Goal: Communication & Community: Answer question/provide support

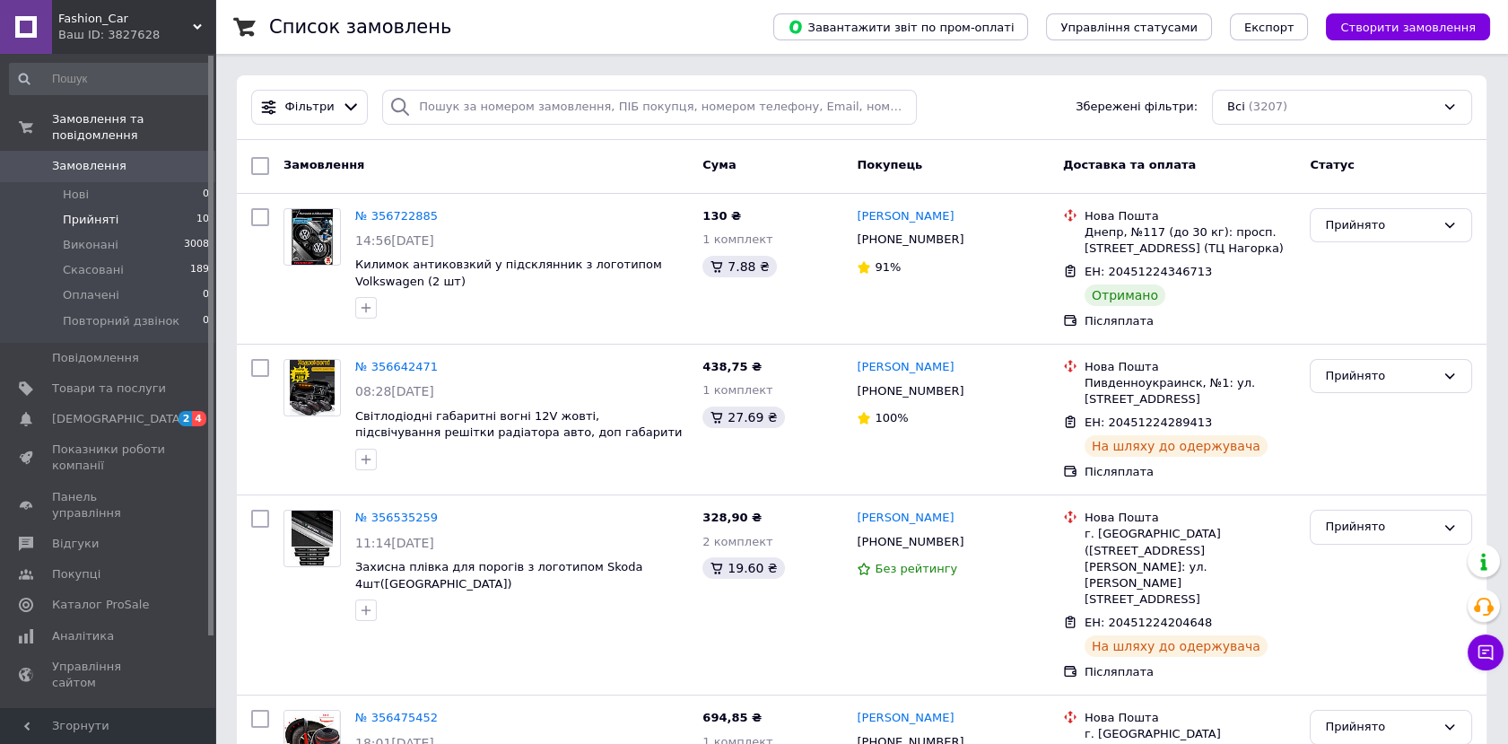
click at [100, 212] on span "Прийняті" at bounding box center [91, 220] width 56 height 16
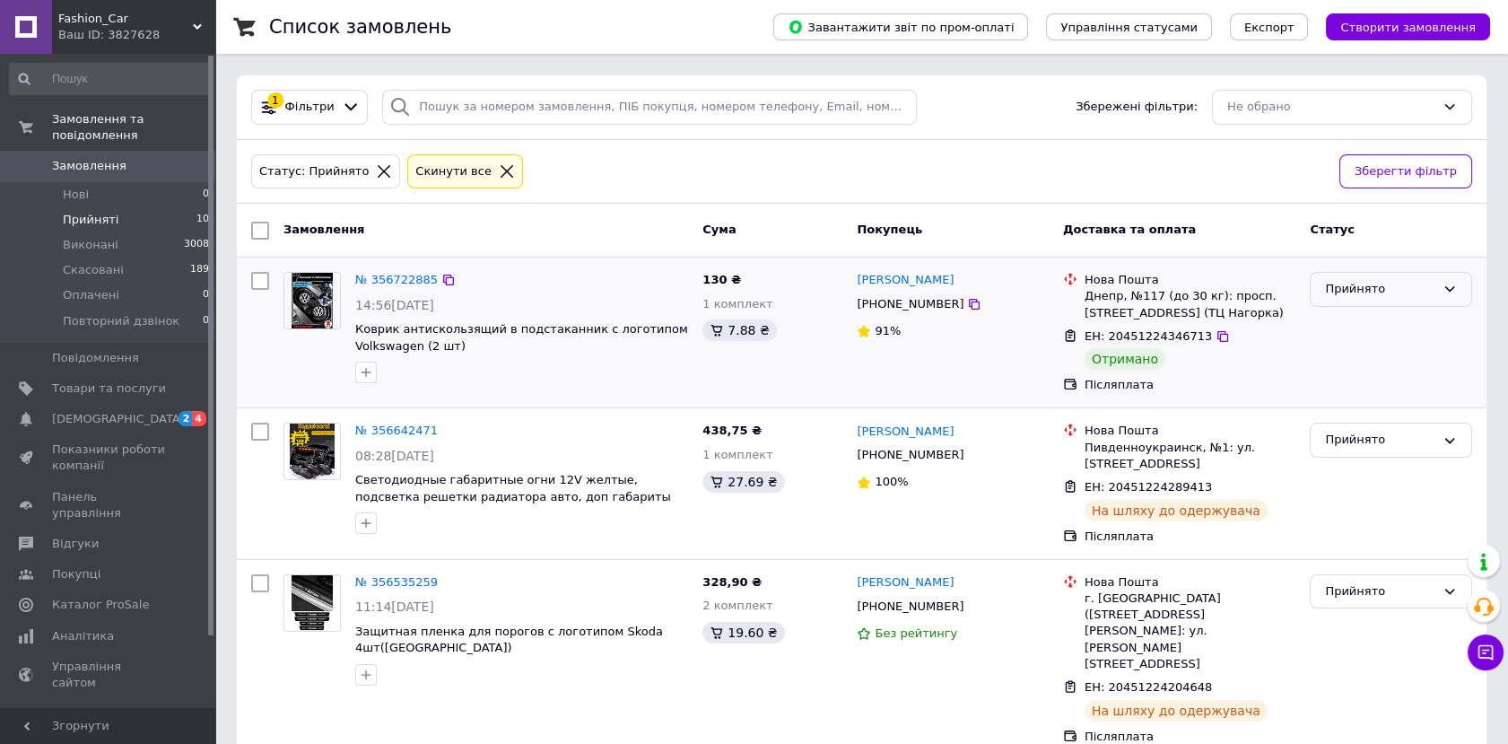
click at [1385, 289] on div "Прийнято" at bounding box center [1380, 289] width 110 height 19
click at [1349, 330] on li "Виконано" at bounding box center [1391, 326] width 161 height 33
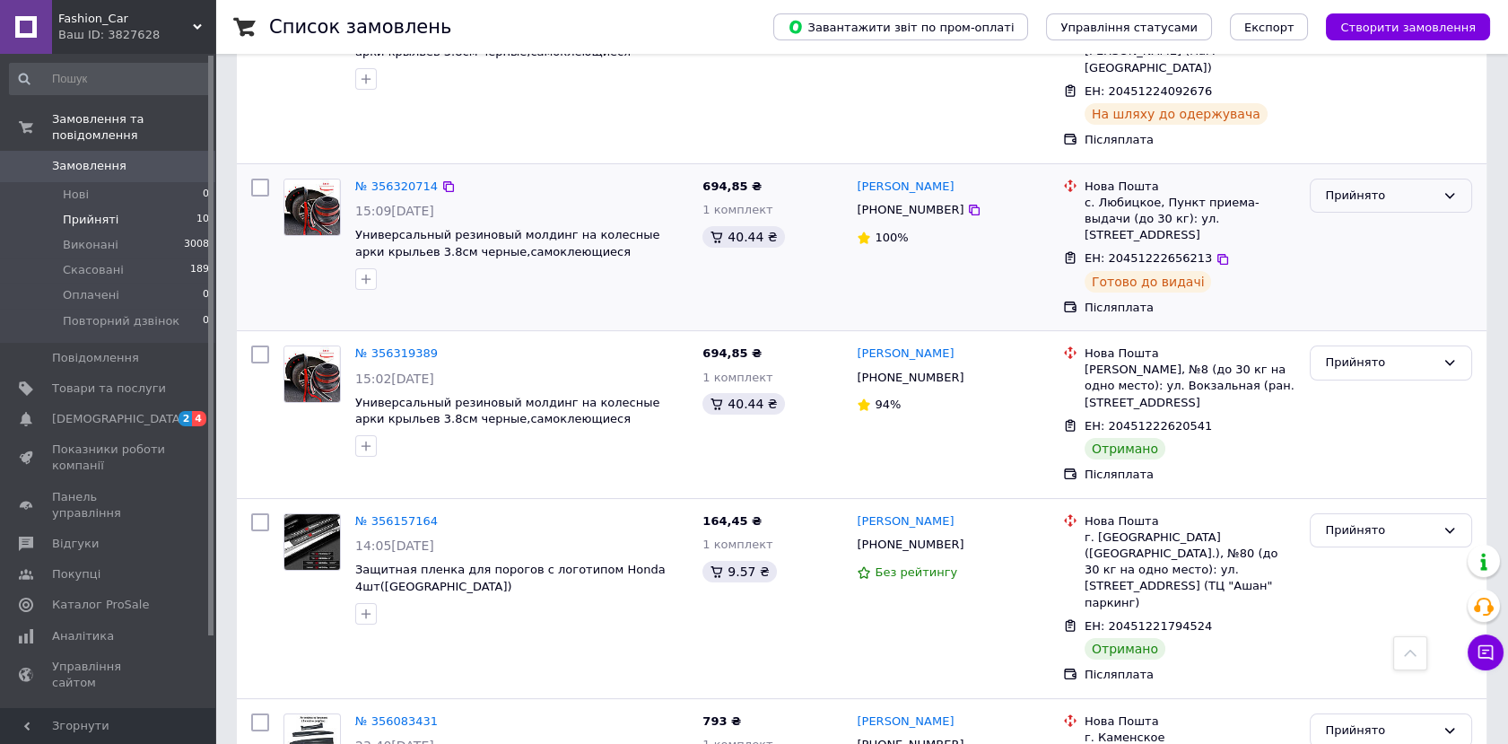
scroll to position [797, 0]
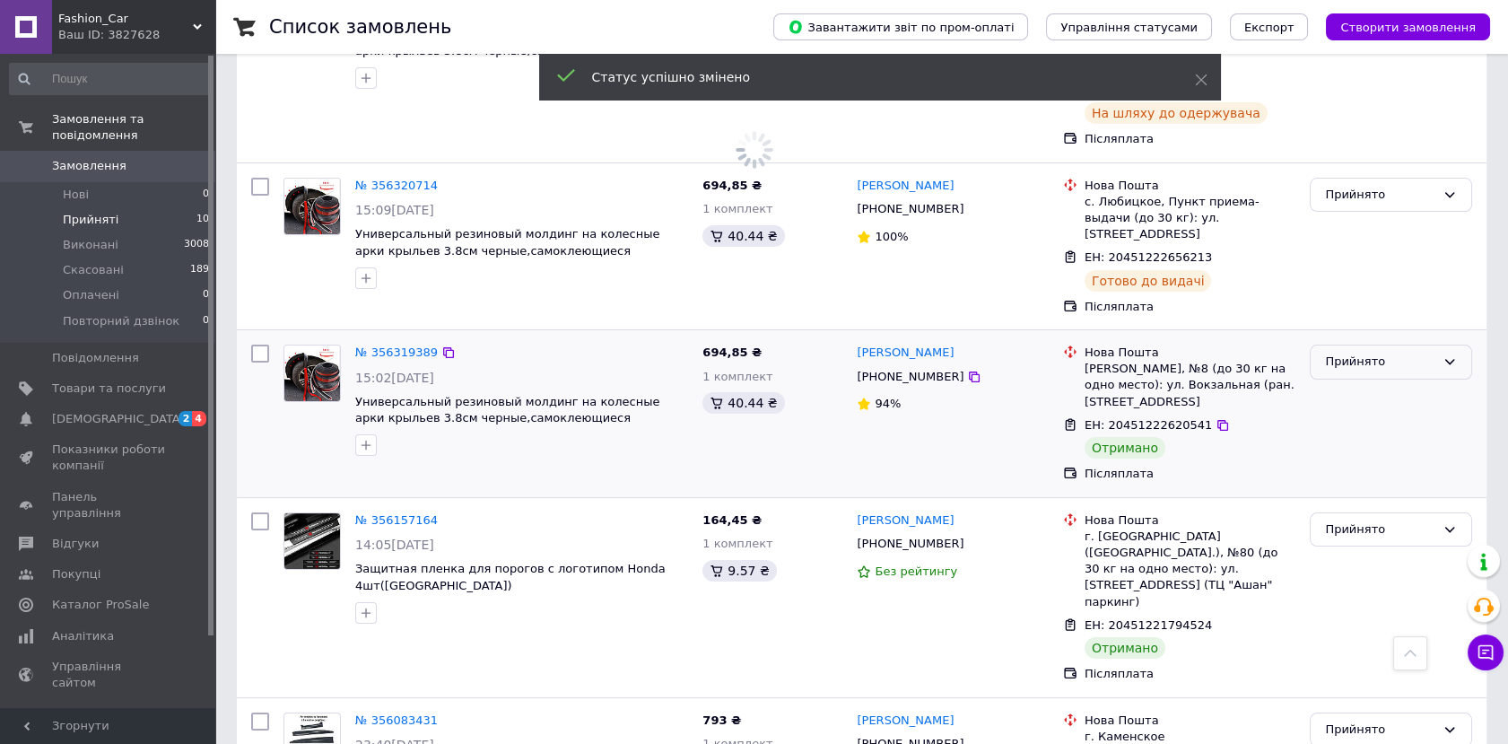
click at [1356, 353] on div "Прийнято" at bounding box center [1380, 362] width 110 height 19
click at [1342, 383] on li "Виконано" at bounding box center [1391, 399] width 161 height 33
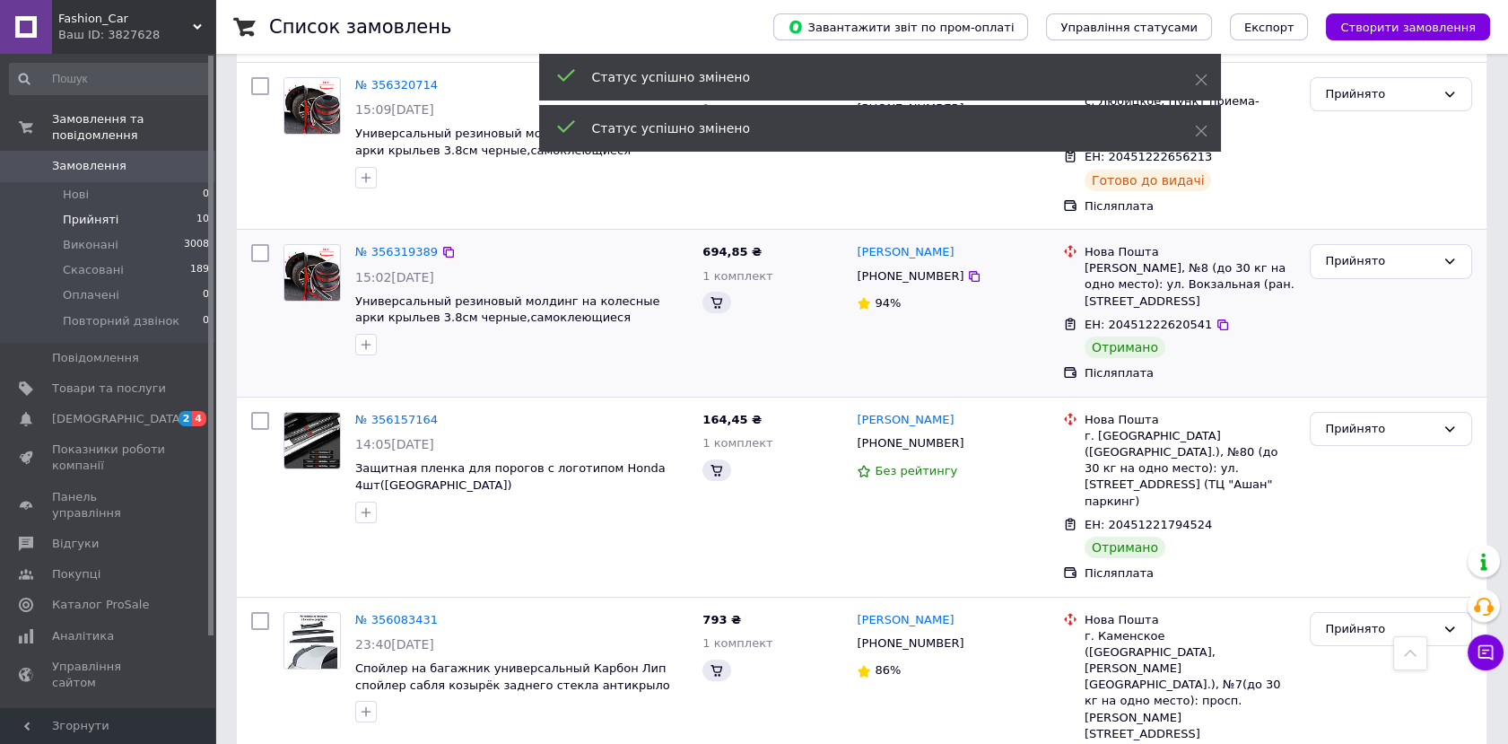
scroll to position [997, 0]
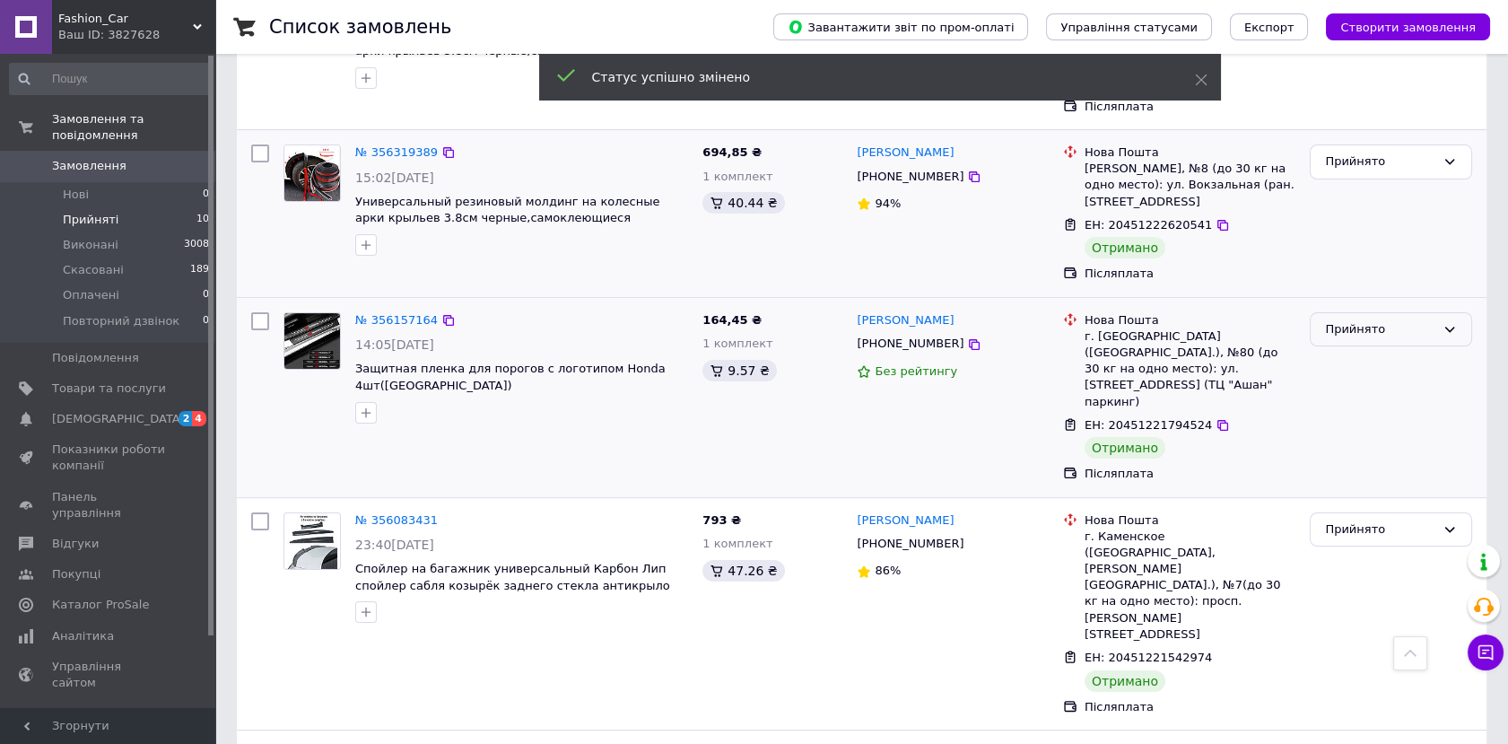
click at [1346, 320] on div "Прийнято" at bounding box center [1380, 329] width 110 height 19
click at [1345, 350] on li "Виконано" at bounding box center [1391, 366] width 161 height 33
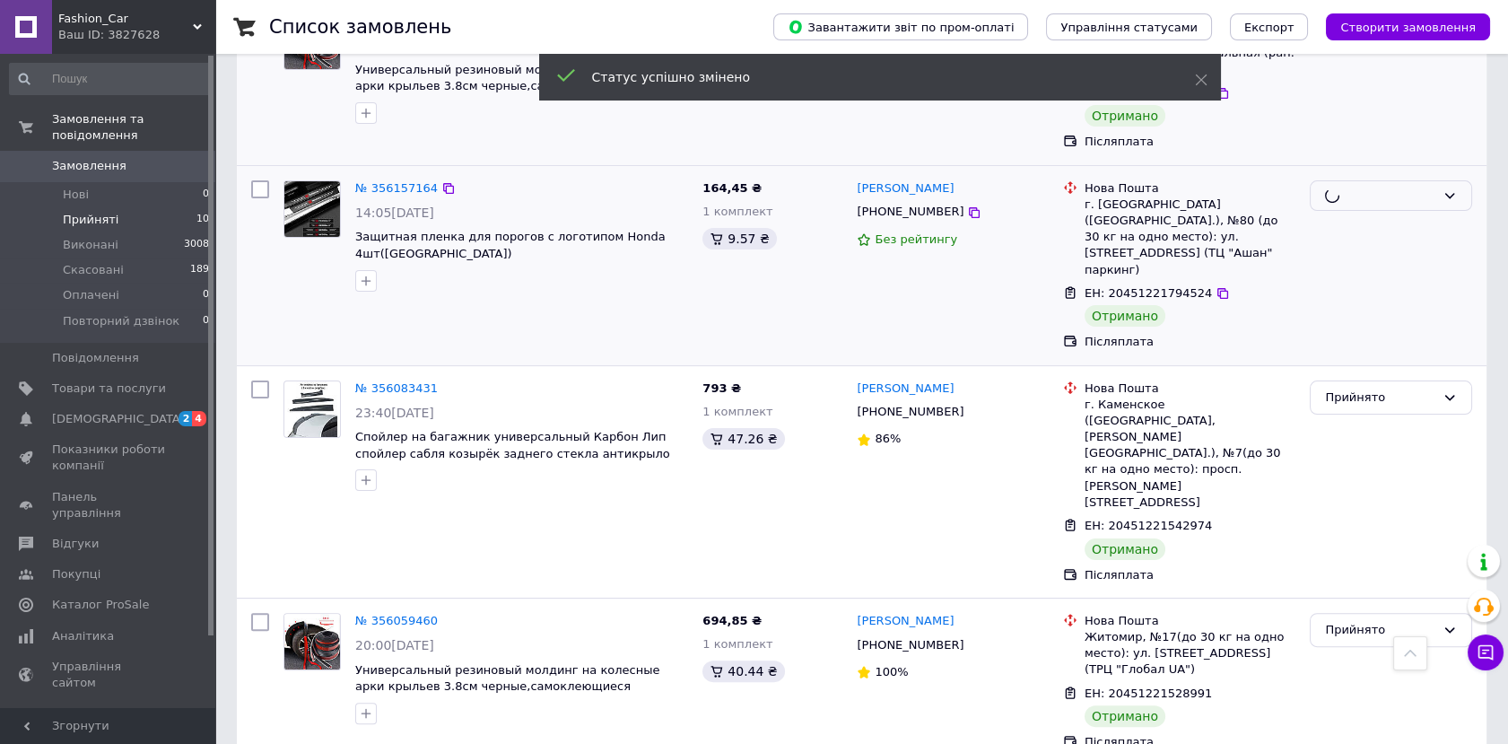
scroll to position [1131, 0]
click at [1345, 387] on div "Прийнято" at bounding box center [1380, 396] width 110 height 19
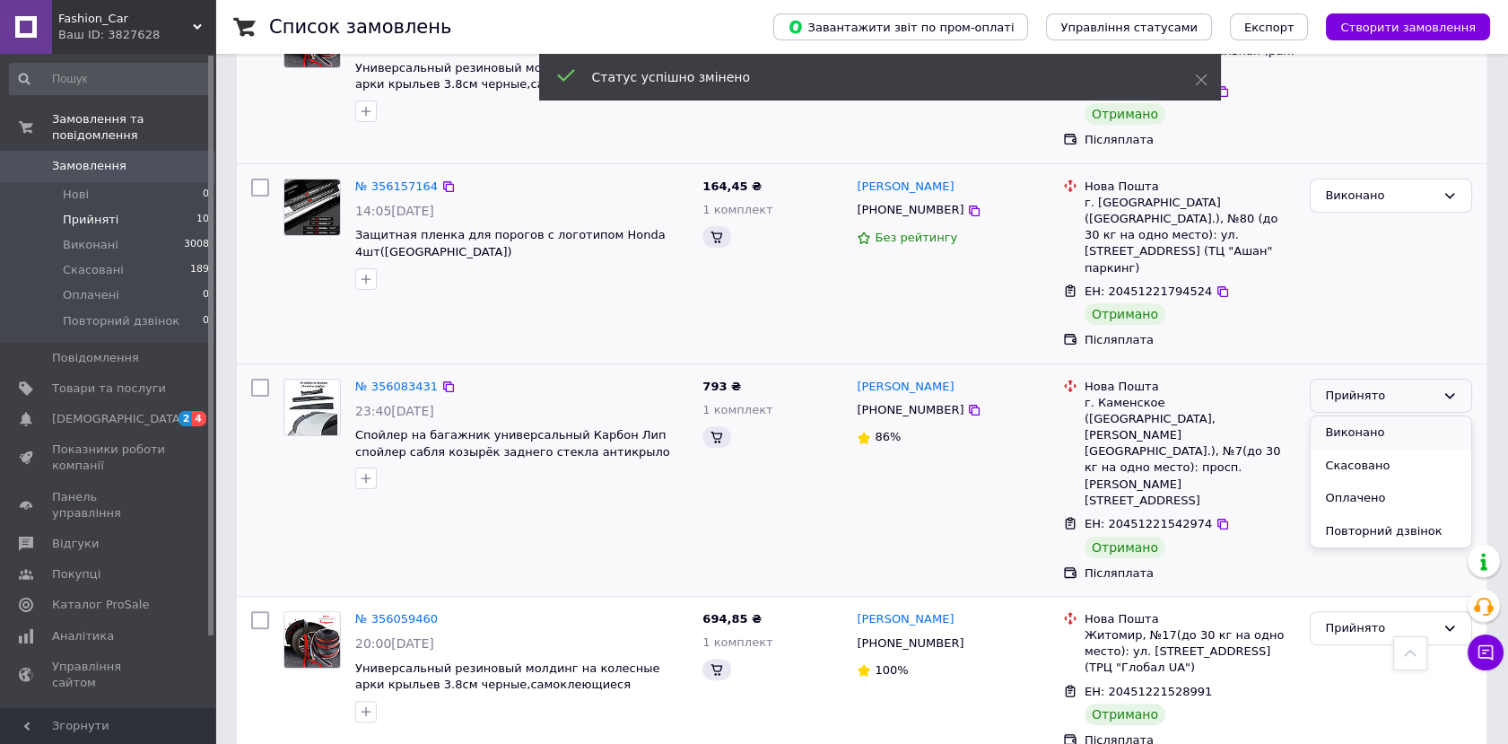
click at [1346, 416] on li "Виконано" at bounding box center [1391, 432] width 161 height 33
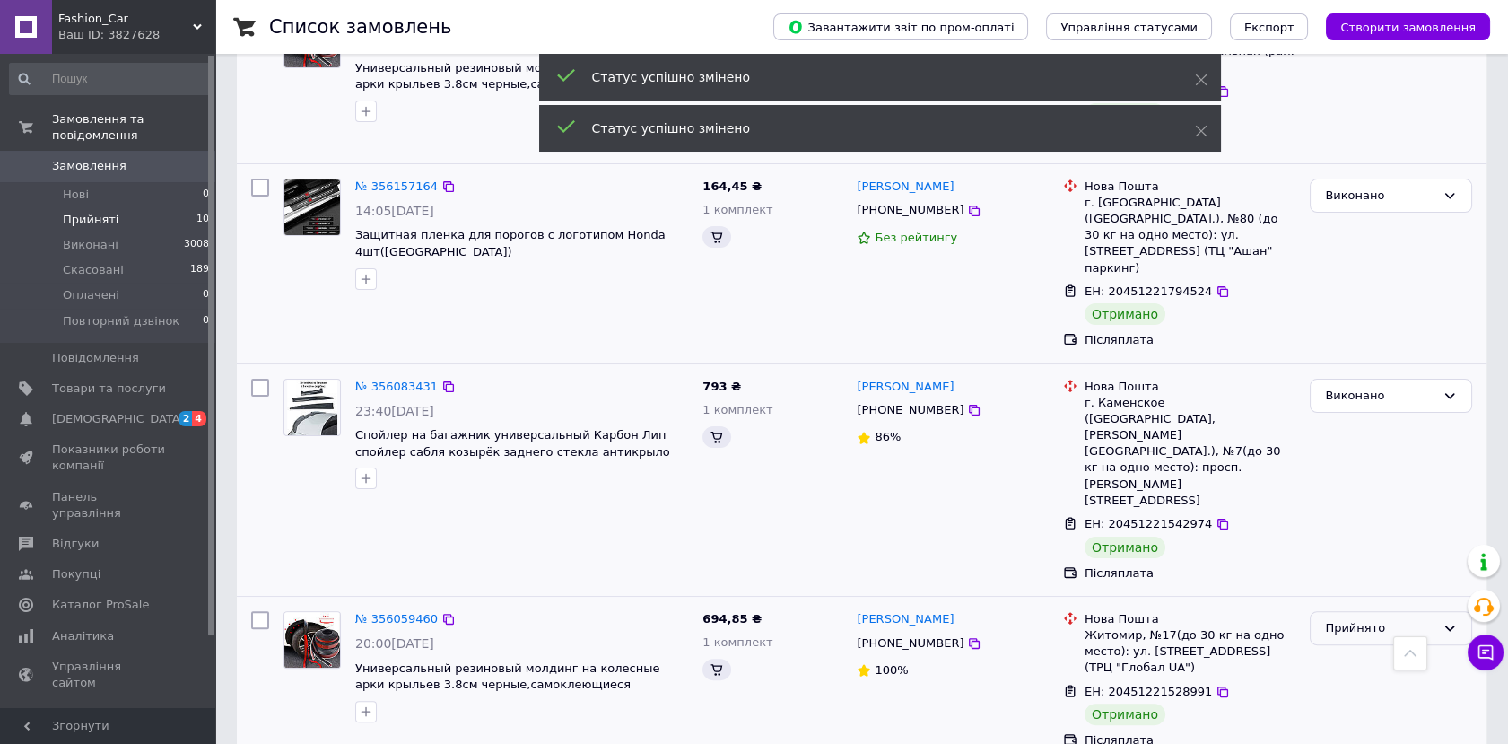
click at [1361, 619] on div "Прийнято" at bounding box center [1380, 628] width 110 height 19
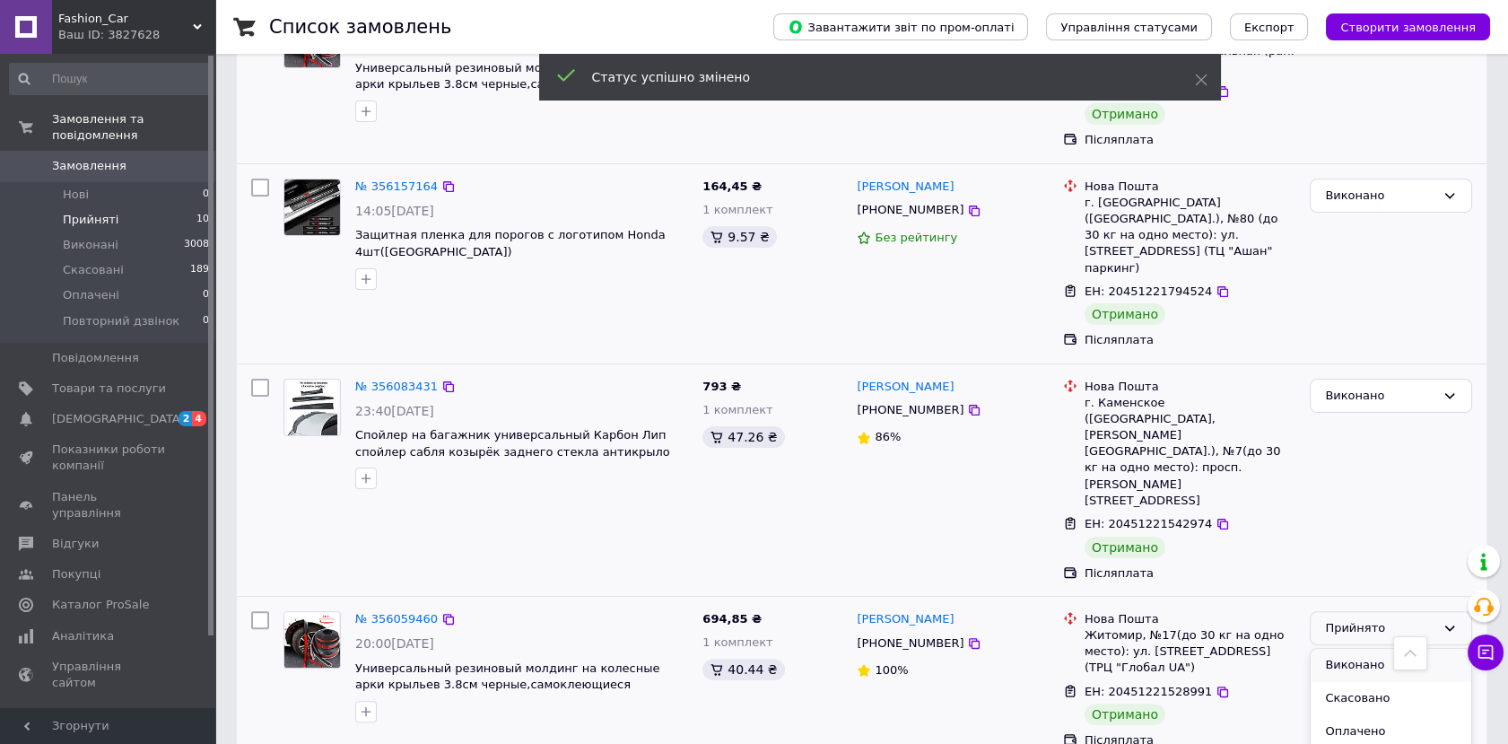
click at [1361, 649] on li "Виконано" at bounding box center [1391, 665] width 161 height 33
click at [58, 411] on span "[DEMOGRAPHIC_DATA]" at bounding box center [118, 419] width 133 height 16
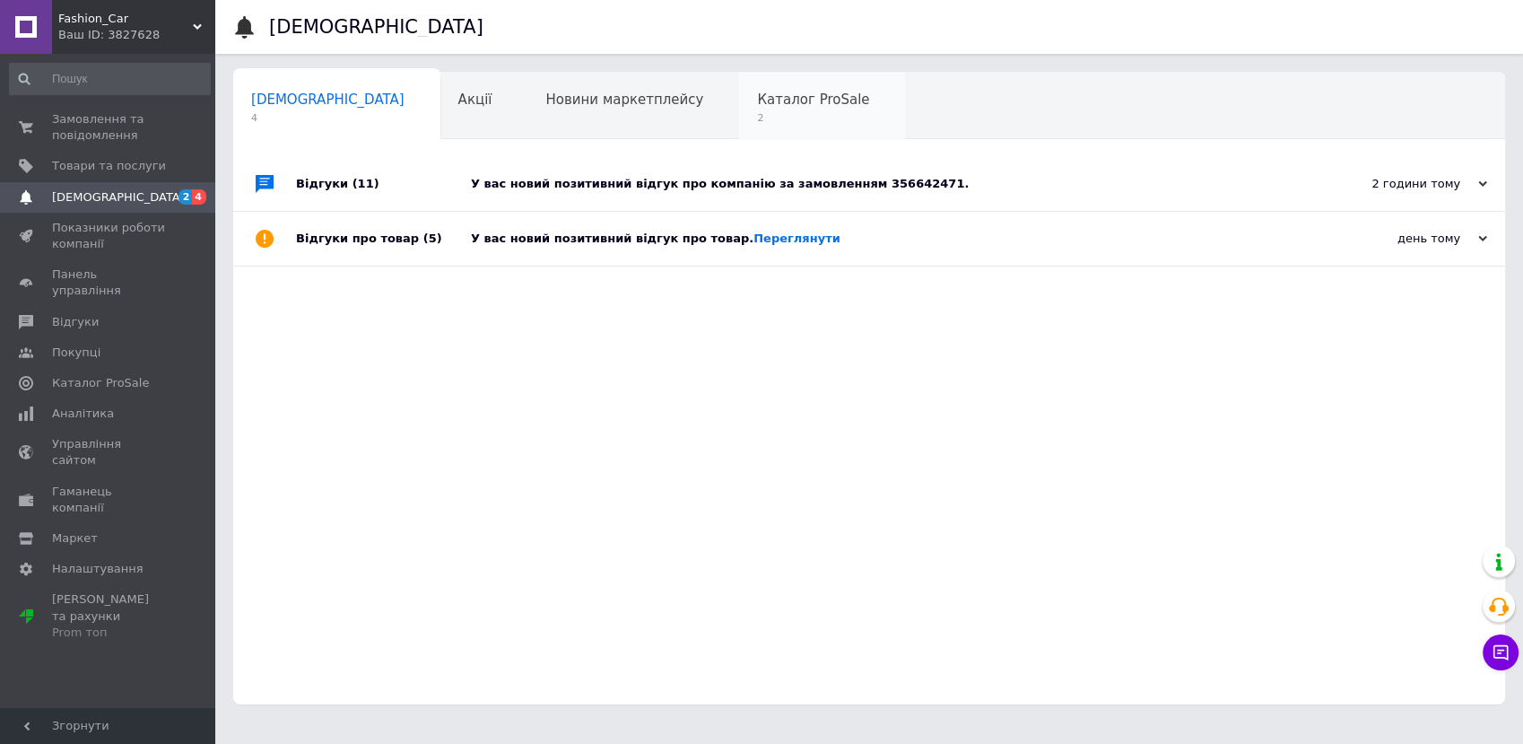
click at [739, 109] on div "Каталог ProSale 2" at bounding box center [822, 107] width 166 height 68
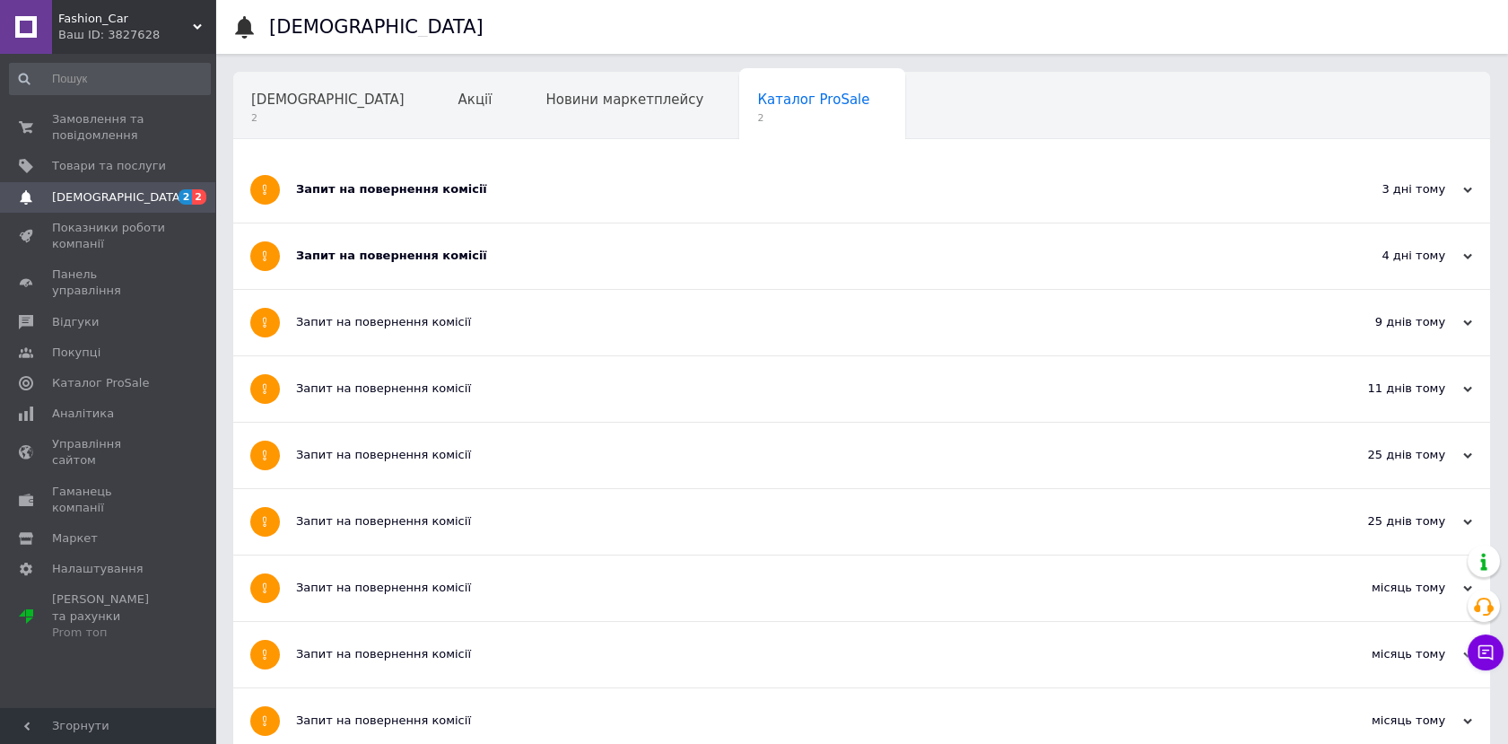
click at [1472, 190] on div "3 дні тому [DATE]" at bounding box center [1391, 189] width 197 height 65
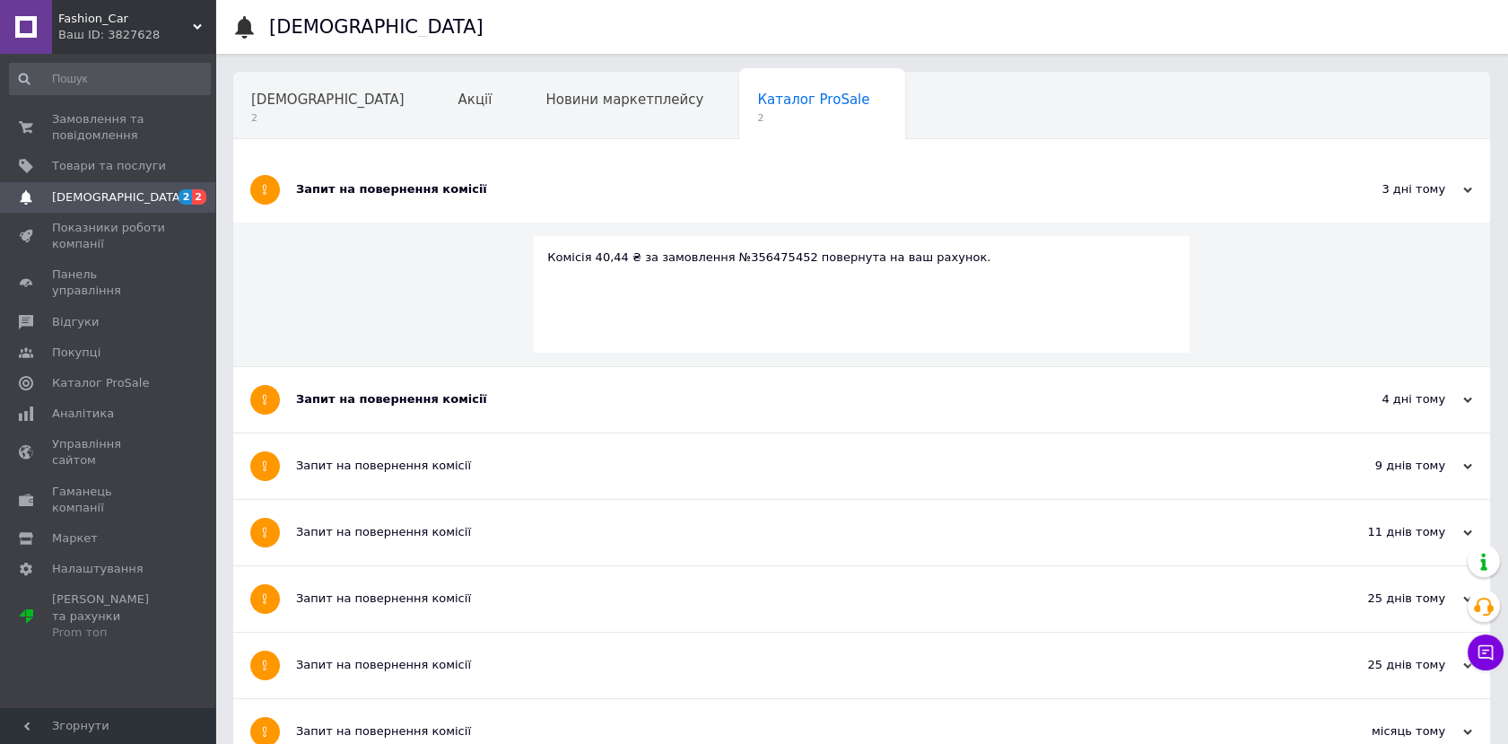
click at [1472, 190] on div "3 дні тому [DATE]" at bounding box center [1391, 189] width 197 height 65
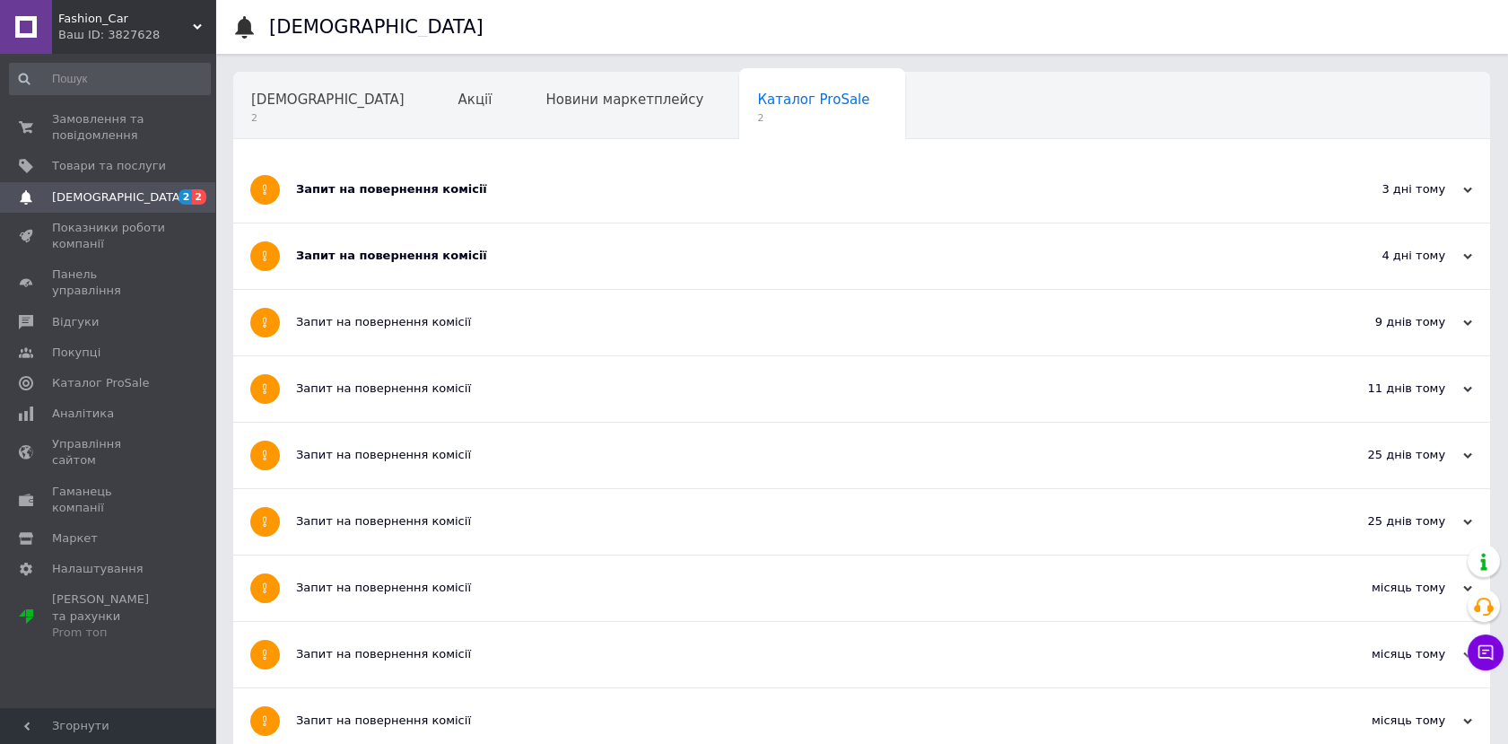
click at [1471, 260] on div "4 дні тому [DATE]" at bounding box center [1391, 255] width 197 height 65
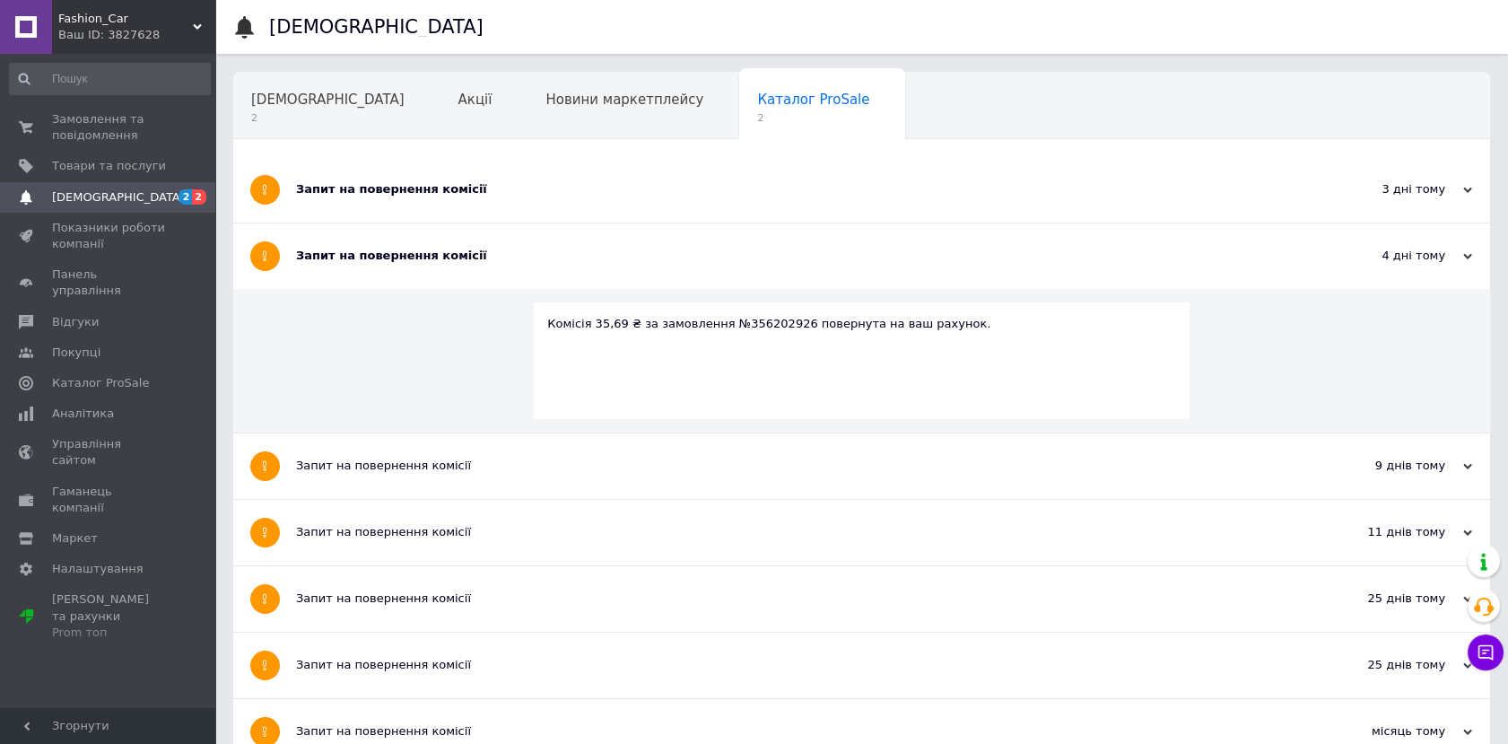
click at [1471, 260] on div "4 дні тому [DATE]" at bounding box center [1391, 255] width 197 height 65
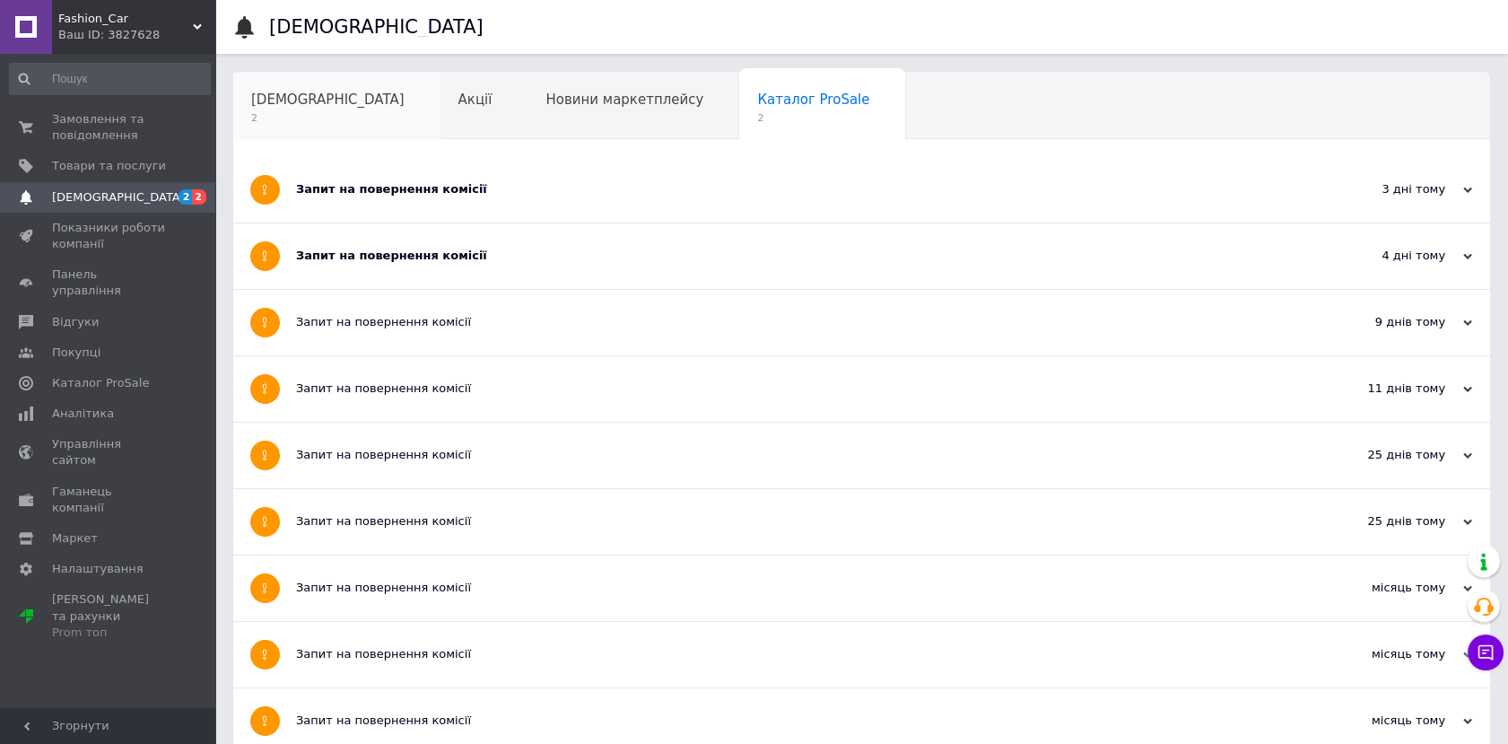
click at [284, 99] on span "[DEMOGRAPHIC_DATA]" at bounding box center [327, 100] width 153 height 16
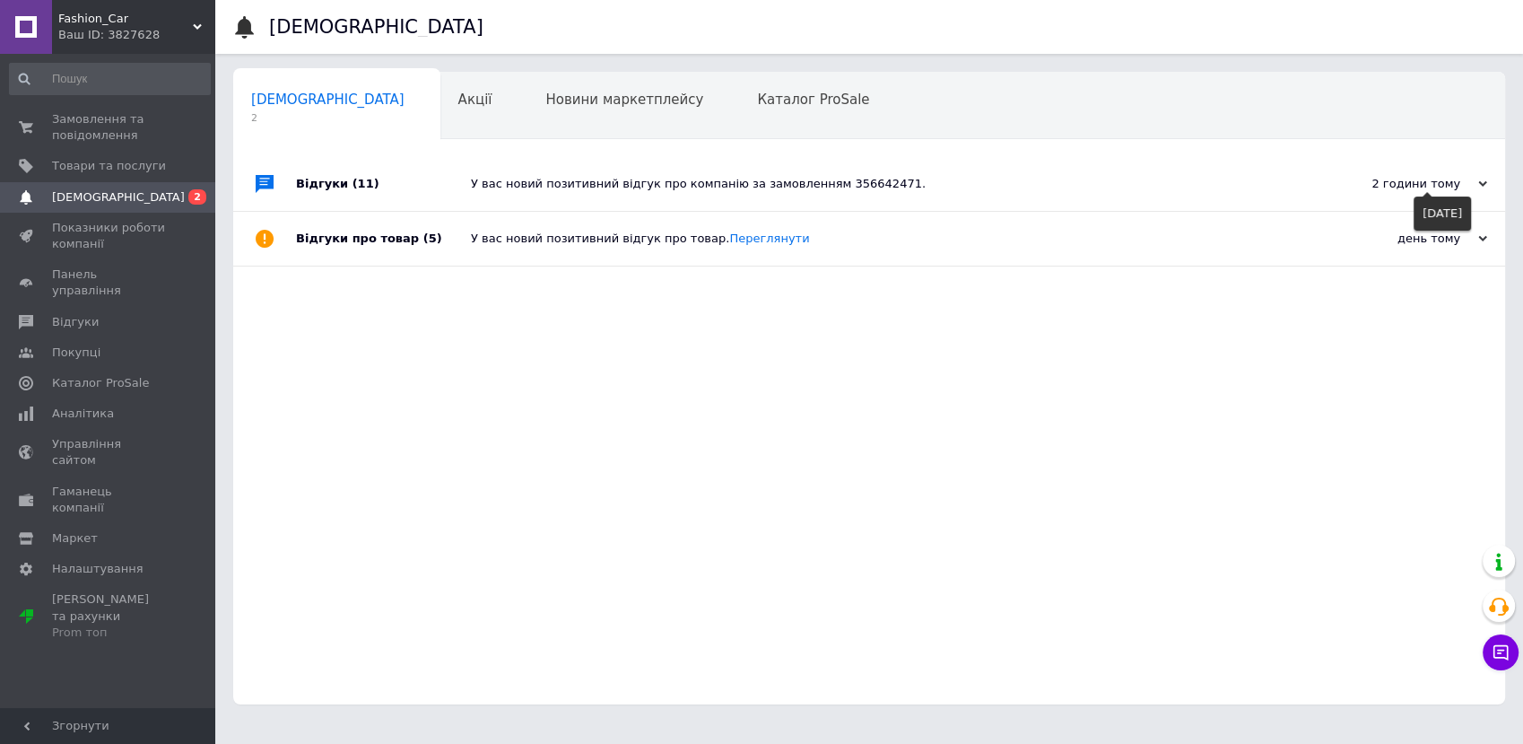
click at [1480, 179] on div "2 години тому" at bounding box center [1397, 184] width 179 height 16
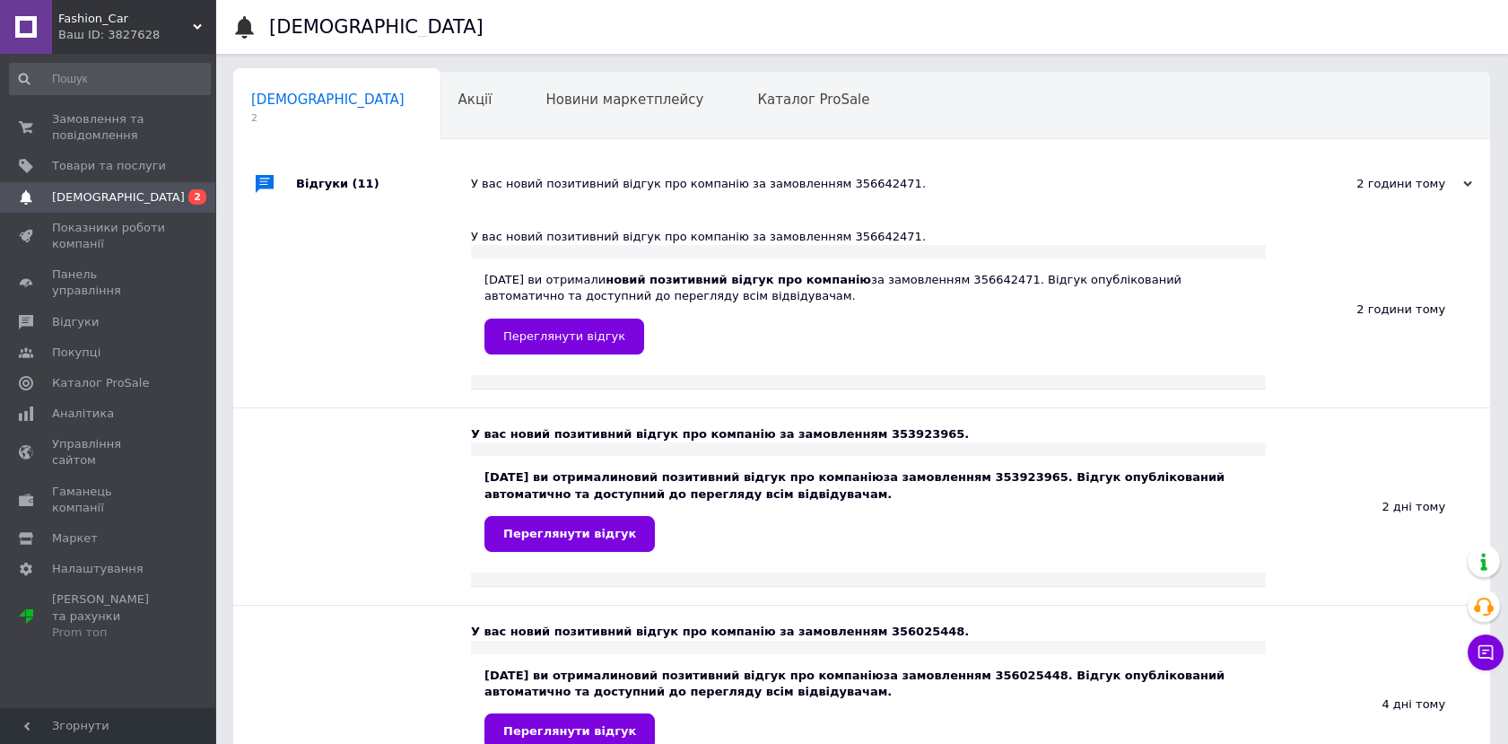
click at [1480, 179] on div "2 години тому [DATE]" at bounding box center [1391, 184] width 197 height 54
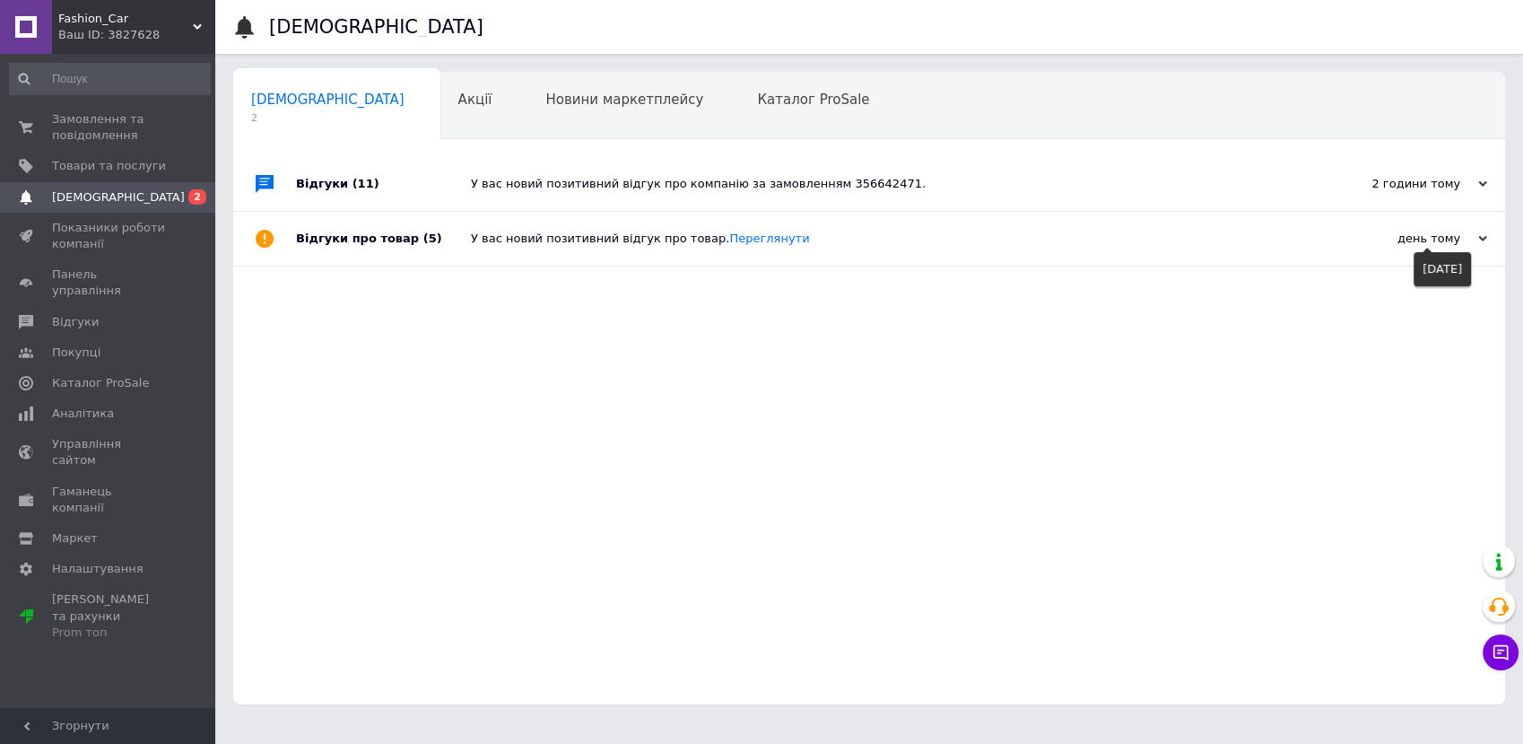
click at [1479, 235] on div "день тому" at bounding box center [1397, 239] width 179 height 16
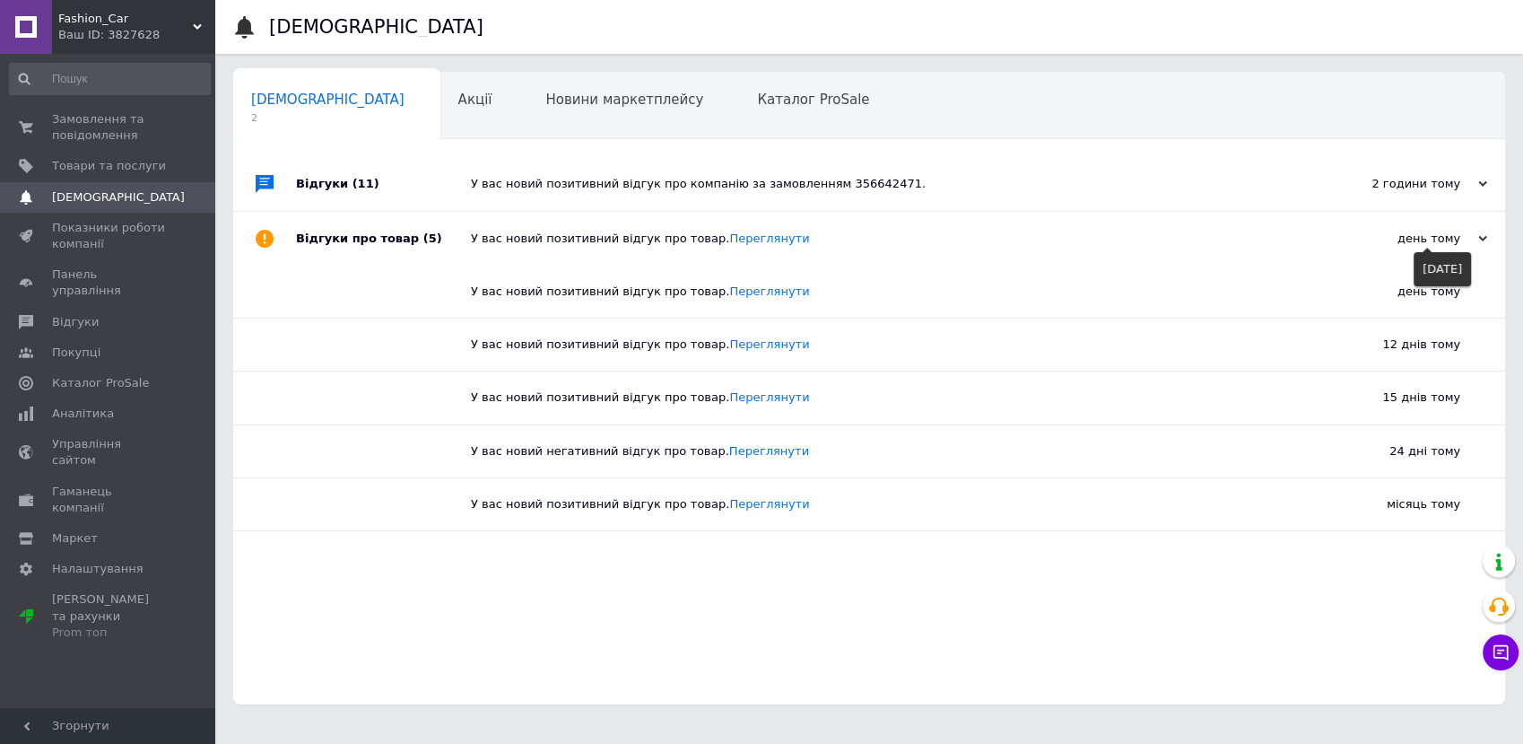
click at [1481, 237] on icon at bounding box center [1483, 238] width 9 height 9
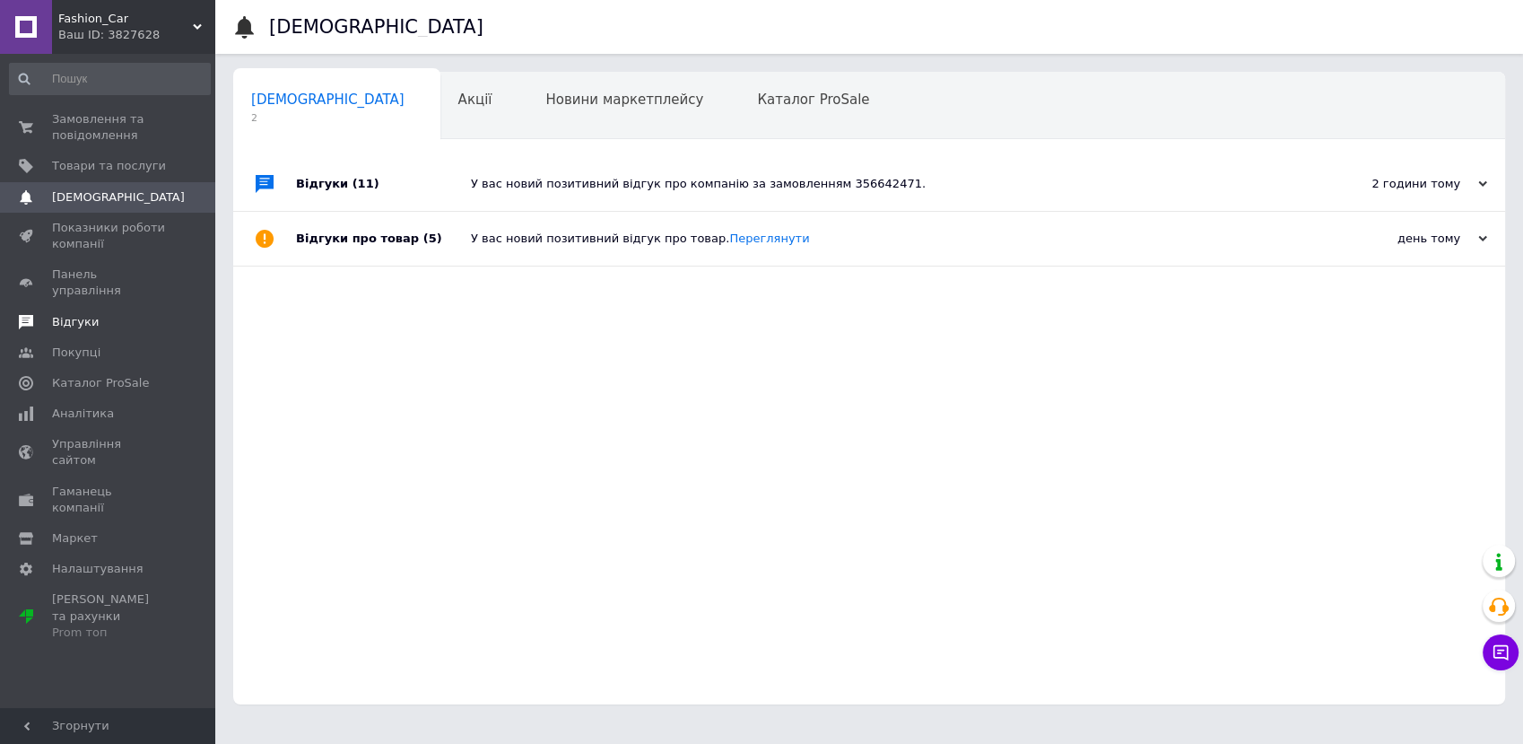
click at [82, 314] on span "Відгуки" at bounding box center [75, 322] width 47 height 16
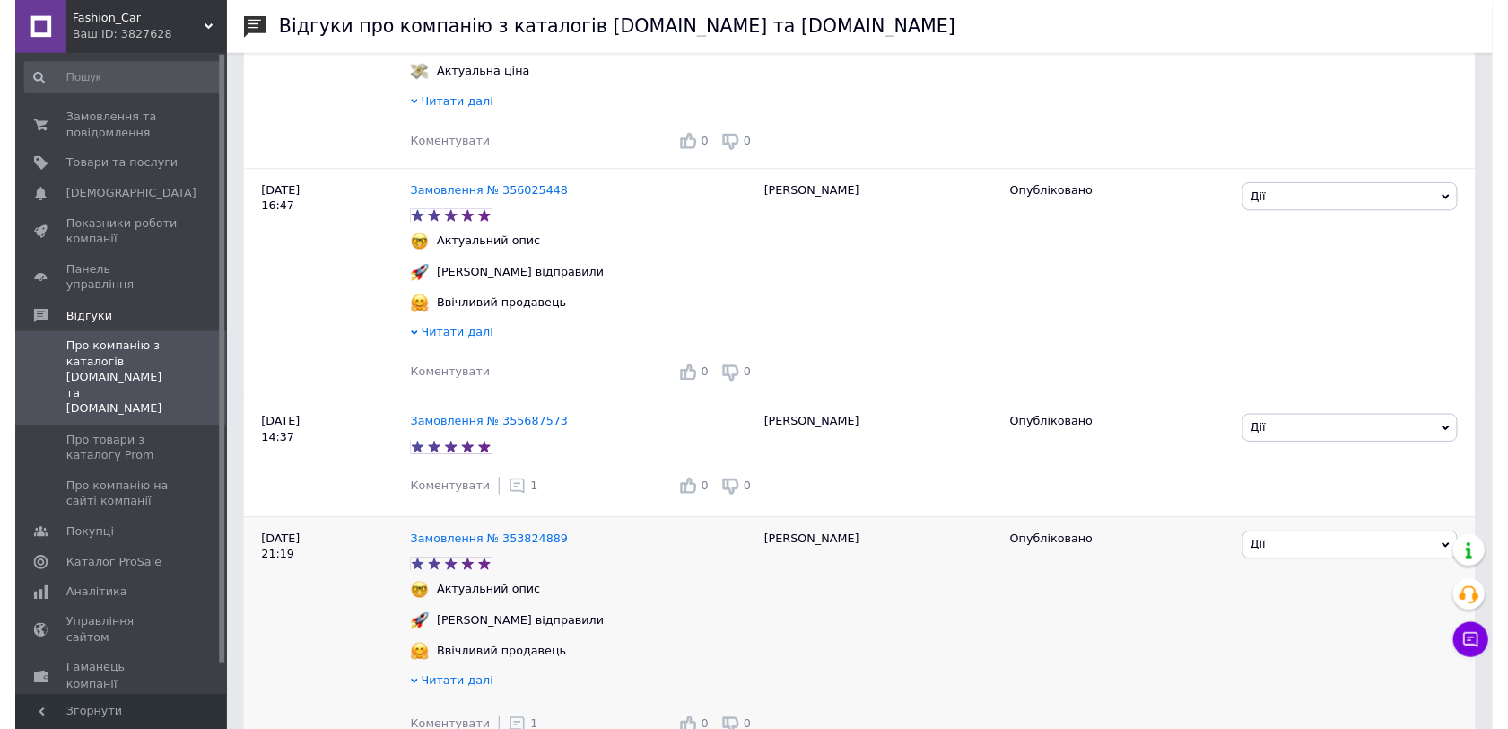
scroll to position [598, 0]
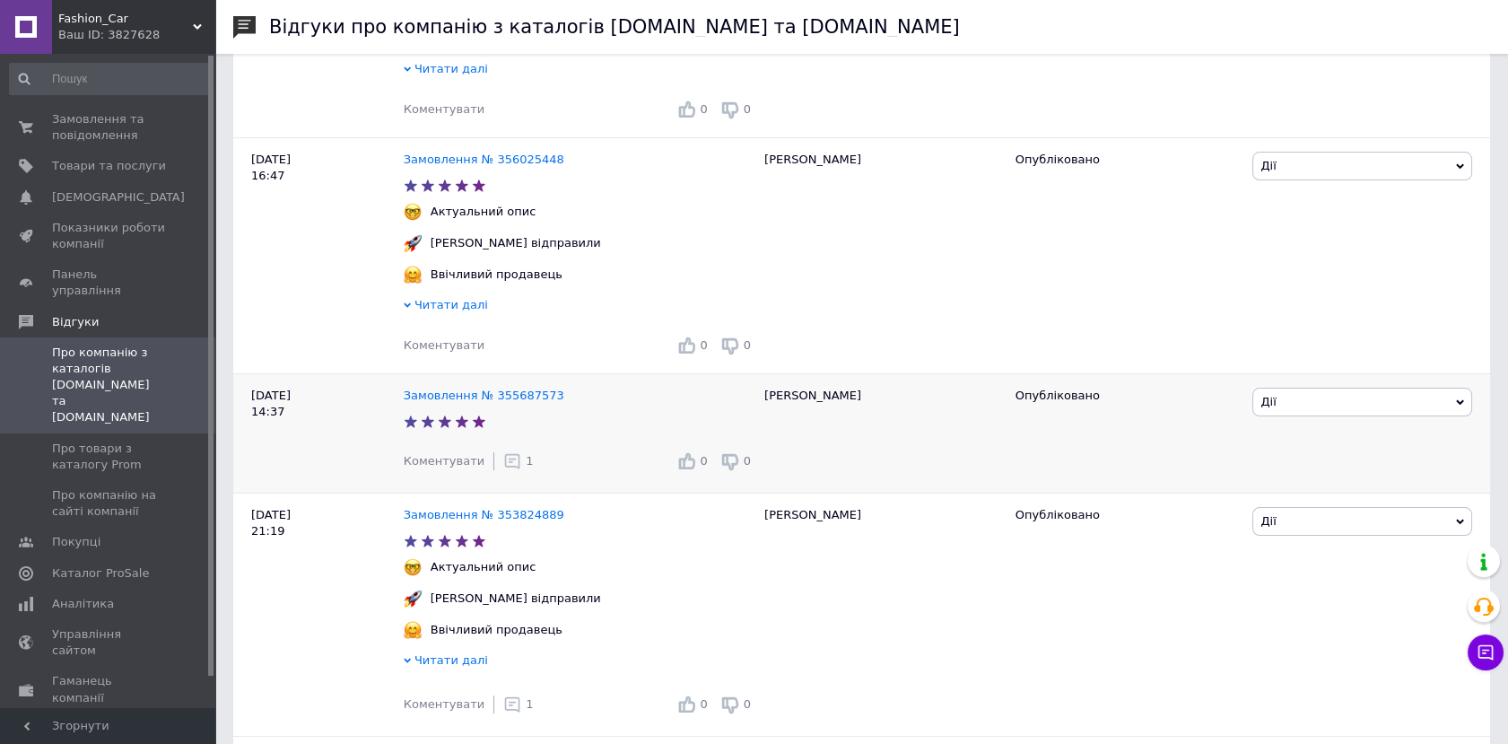
click at [503, 470] on icon at bounding box center [512, 461] width 18 height 18
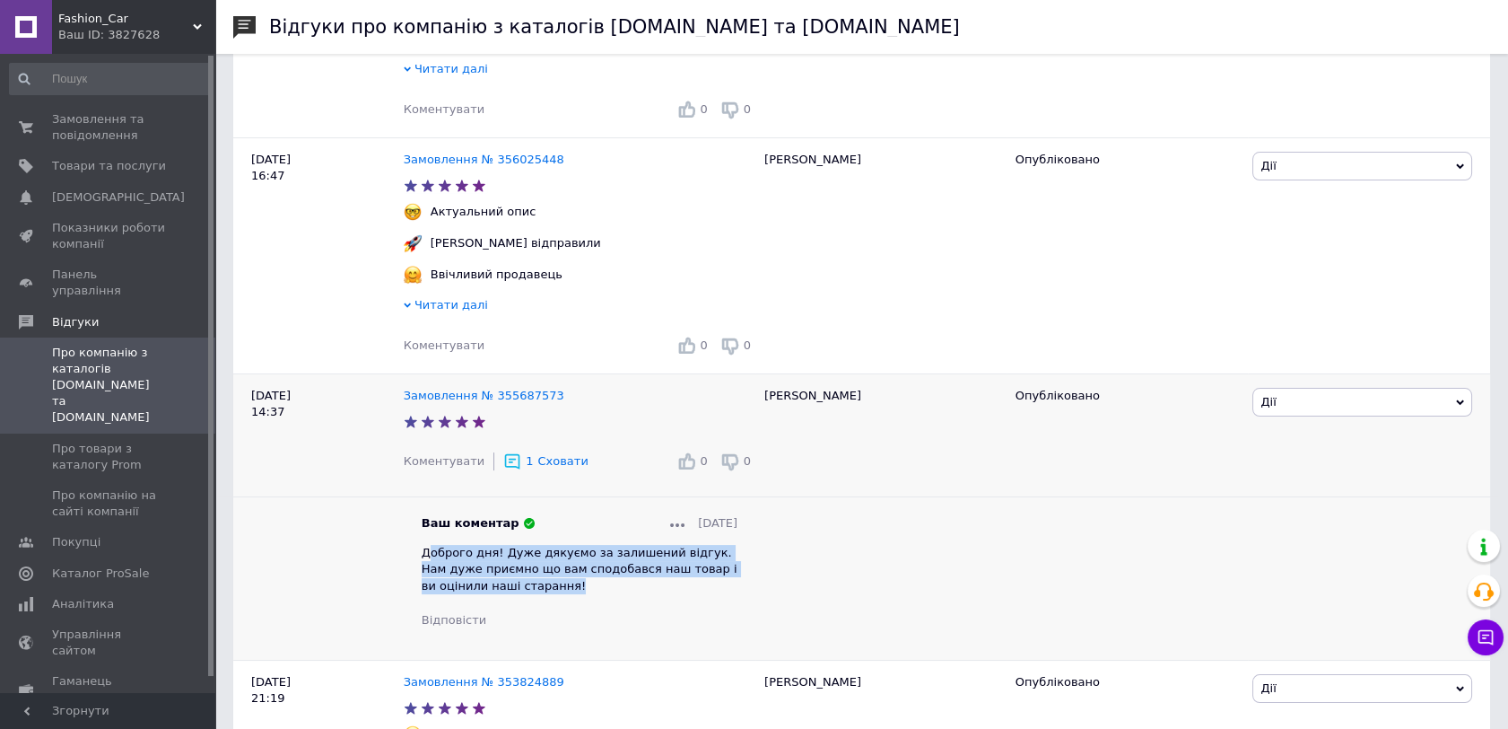
drag, startPoint x: 425, startPoint y: 560, endPoint x: 546, endPoint y: 593, distance: 125.6
click at [546, 593] on div "Доброго дня! Дуже дякуємо за залишений відгук. Нам дуже приємно що вам сподобав…" at bounding box center [580, 569] width 316 height 49
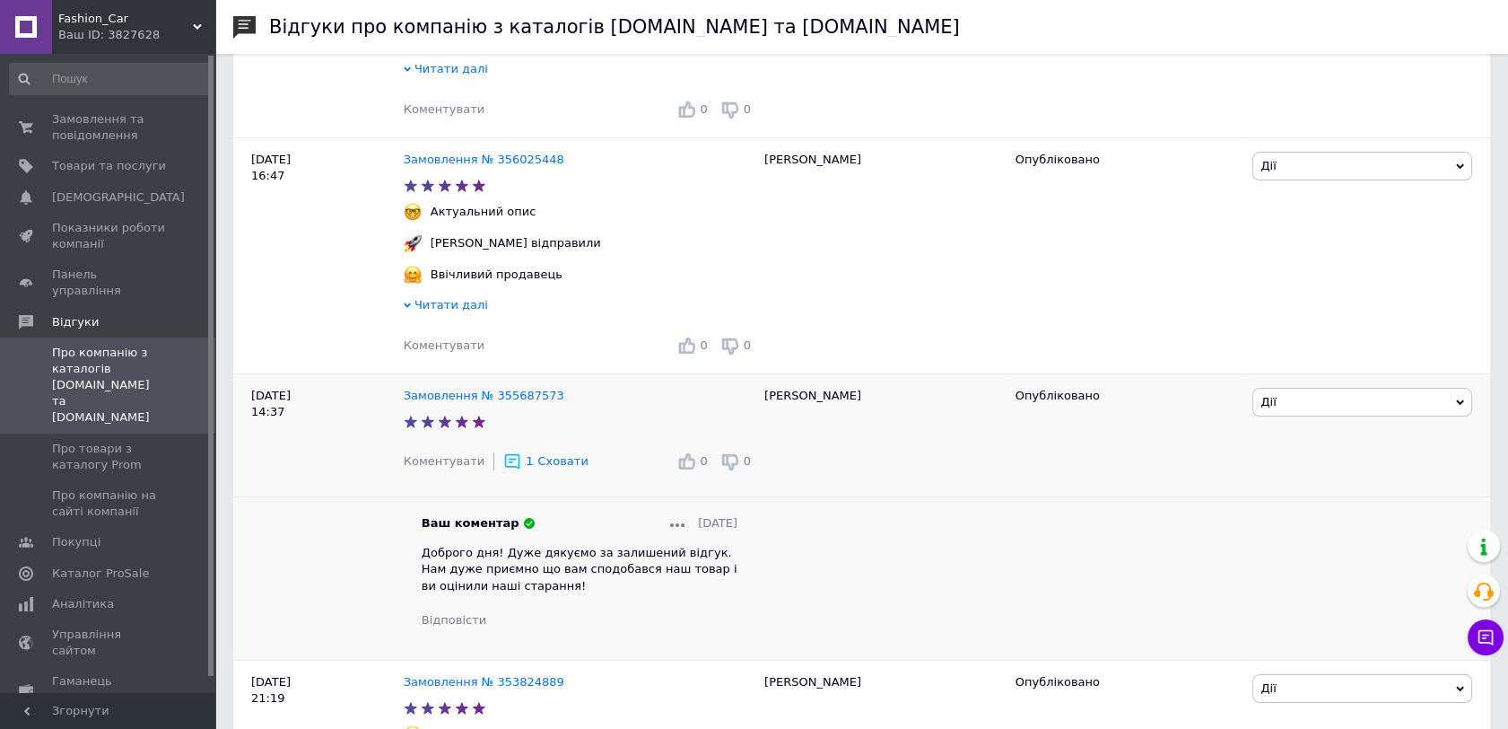
drag, startPoint x: 546, startPoint y: 593, endPoint x: 416, endPoint y: 554, distance: 135.7
click at [416, 554] on div "Ваш коментар [DATE] Доброго дня! Дуже дякуємо за залишений відгук. Нам дуже при…" at bounding box center [580, 571] width 352 height 113
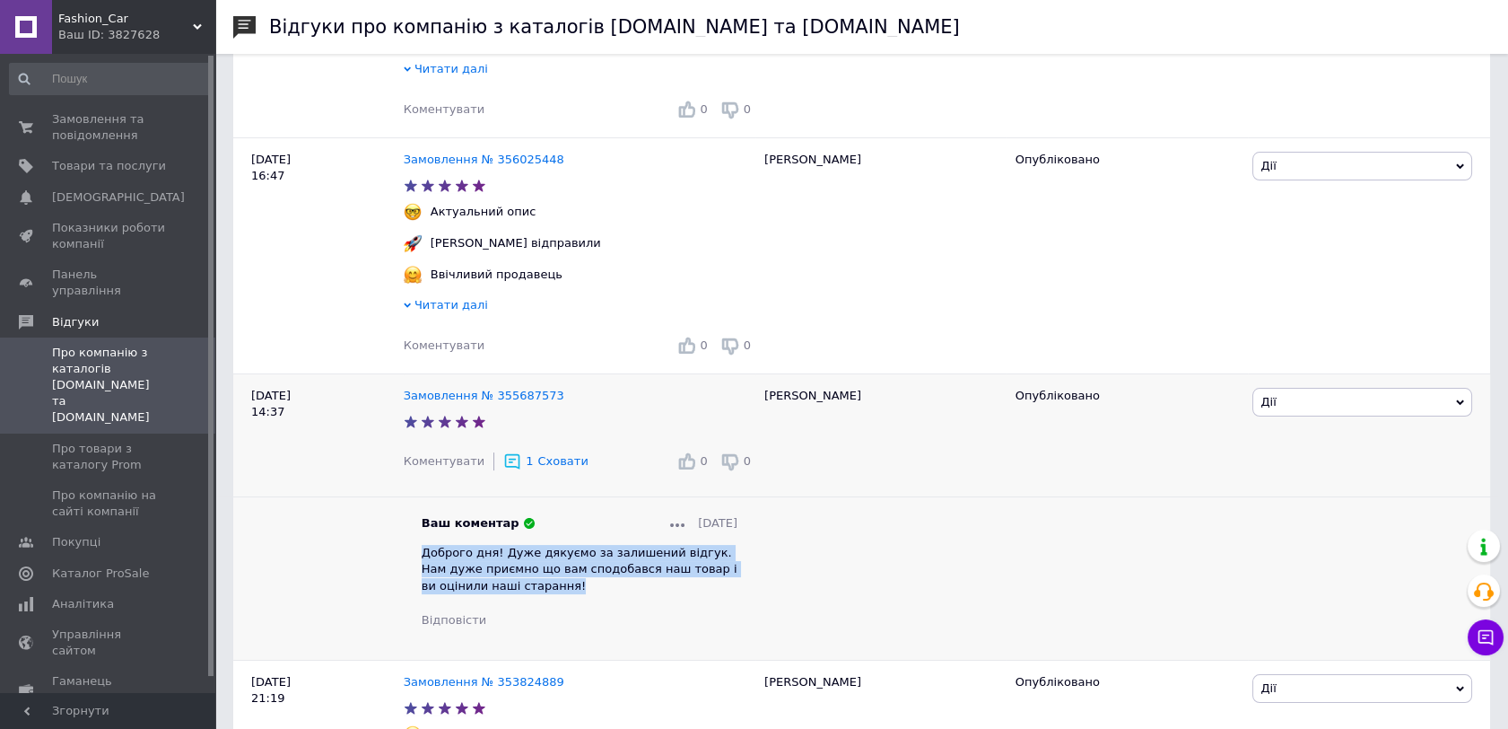
drag, startPoint x: 416, startPoint y: 554, endPoint x: 512, endPoint y: 589, distance: 101.9
click at [512, 589] on div "Ваш коментар [DATE] Доброго дня! Дуже дякуємо за залишений відгук. Нам дуже при…" at bounding box center [580, 571] width 352 height 113
copy span "Доброго дня! Дуже дякуємо за залишений відгук. Нам дуже приємно що вам сподобав…"
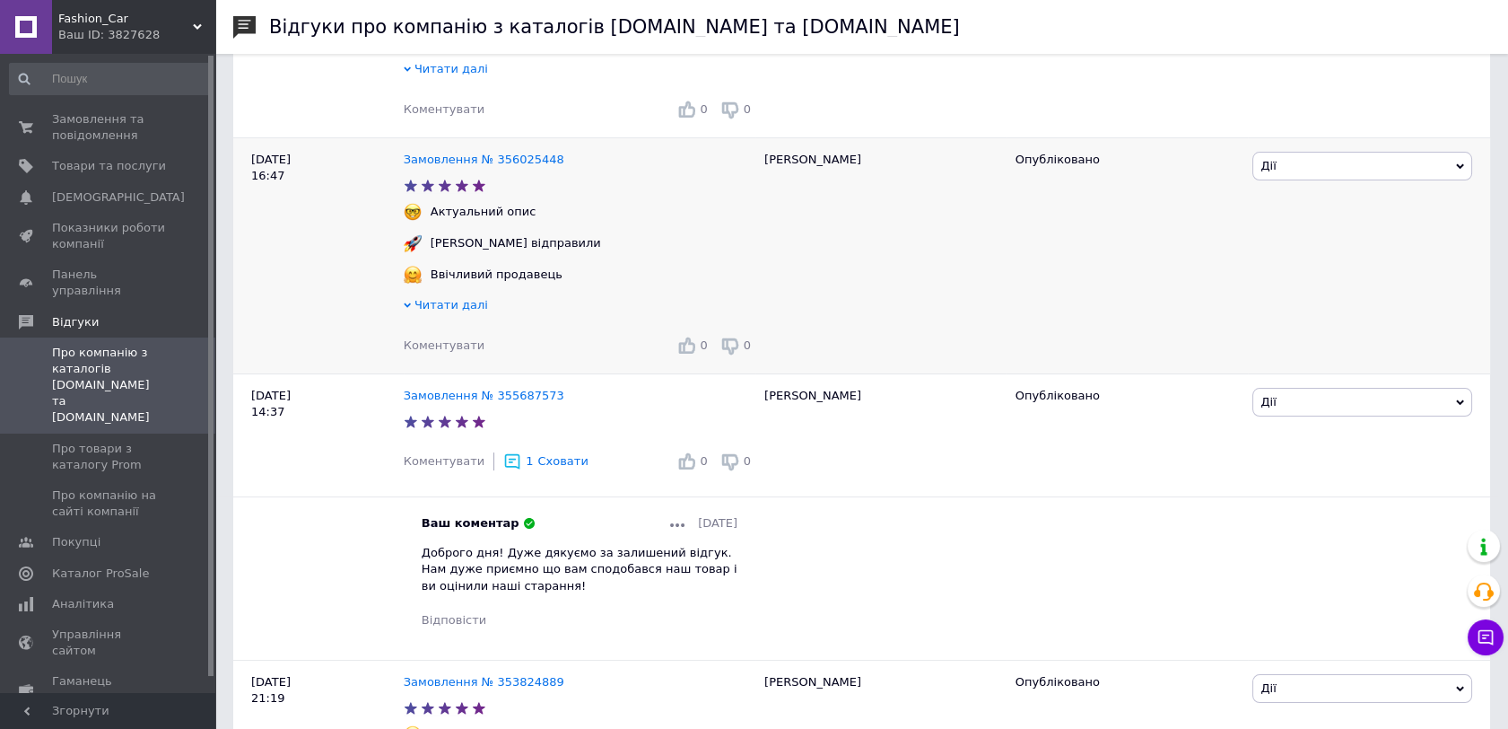
click at [459, 351] on span "Коментувати" at bounding box center [444, 344] width 81 height 13
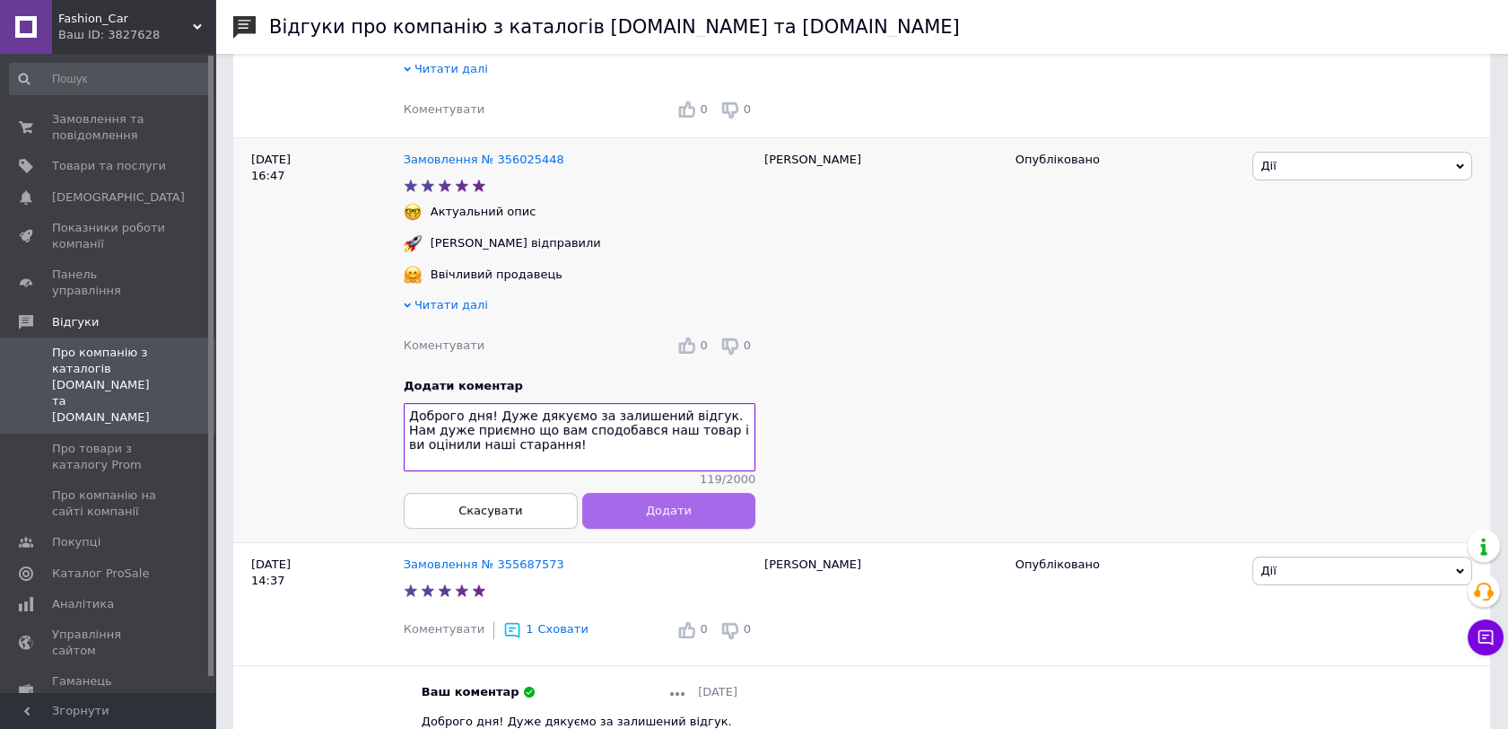
type textarea "Доброго дня! Дуже дякуємо за залишений відгук. Нам дуже приємно що вам сподобав…"
click at [691, 524] on button "Додати" at bounding box center [668, 511] width 174 height 36
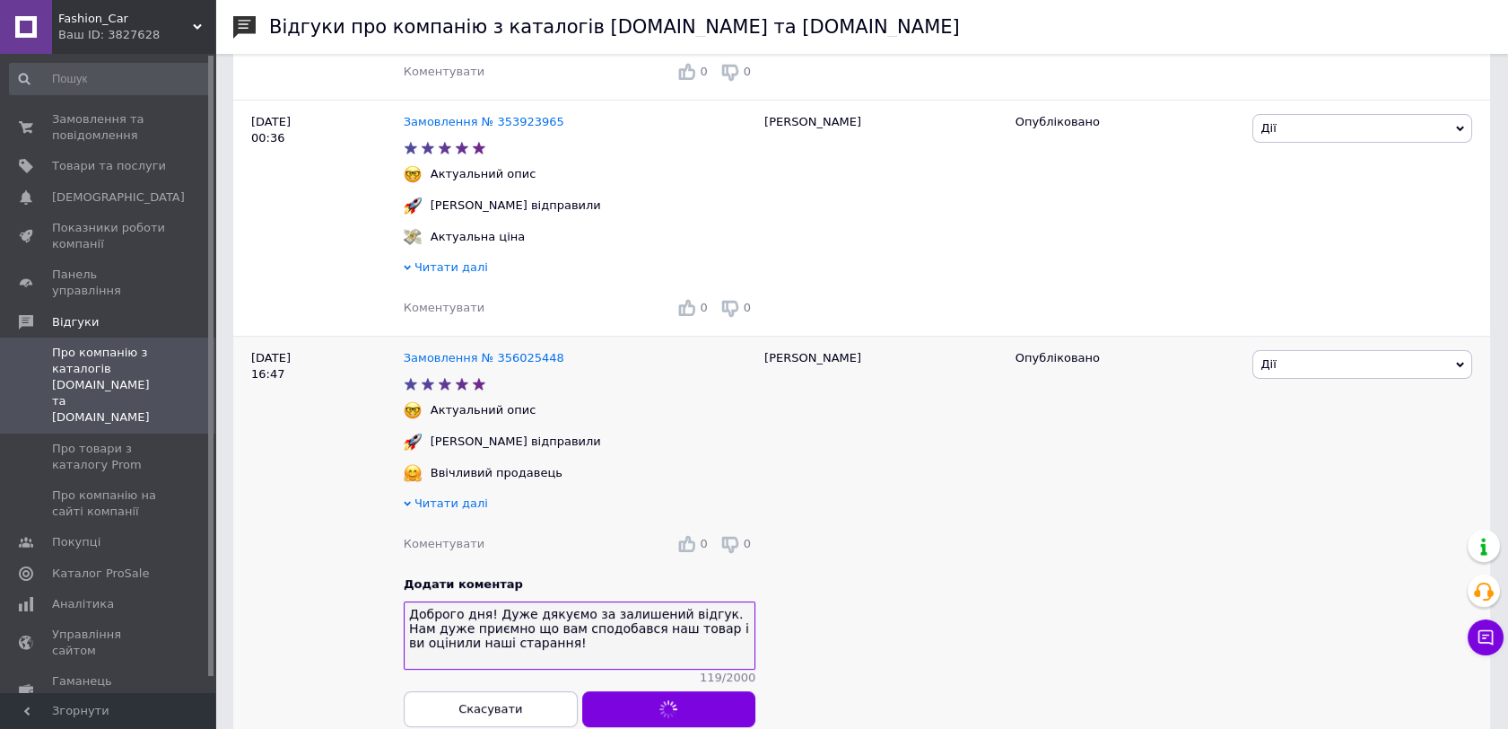
scroll to position [398, 0]
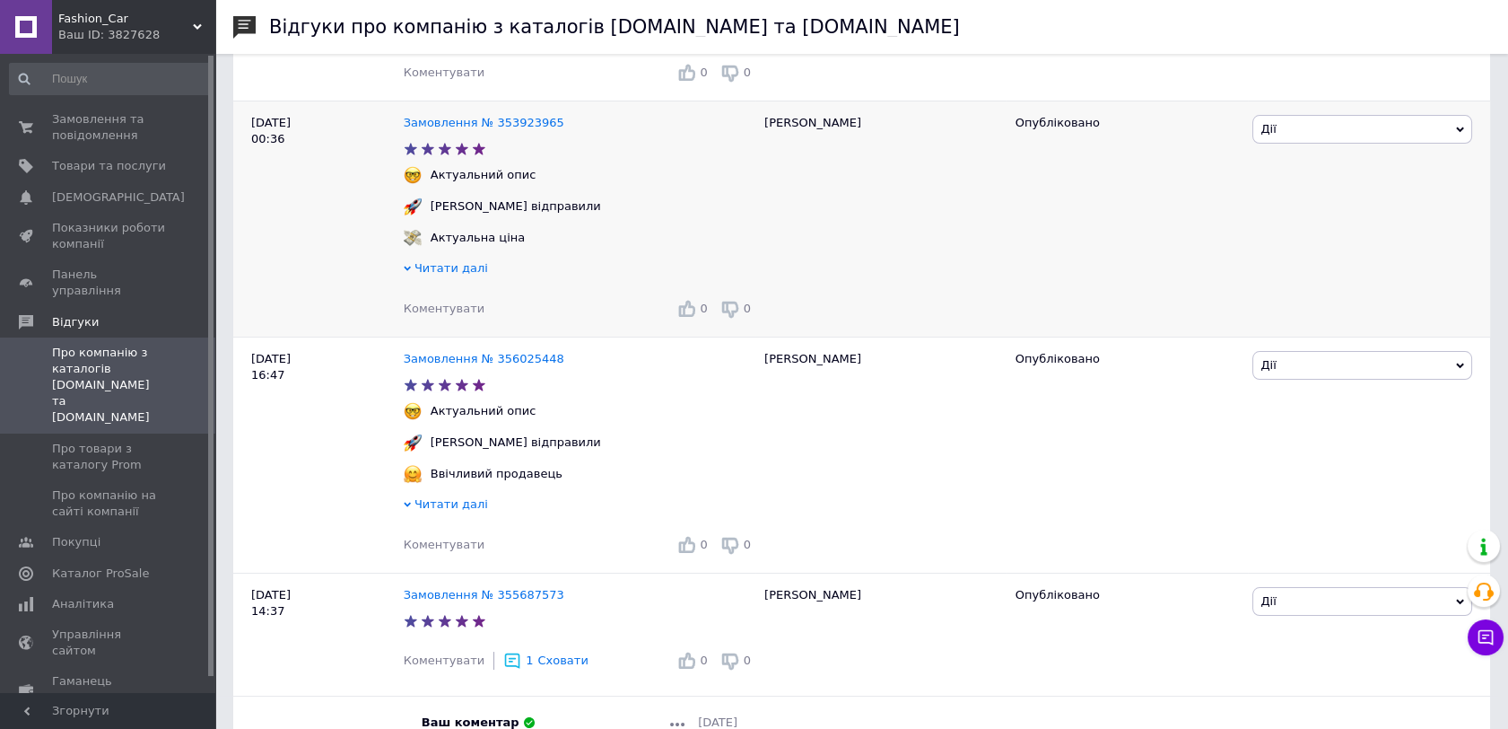
click at [441, 312] on span "Коментувати" at bounding box center [444, 307] width 81 height 13
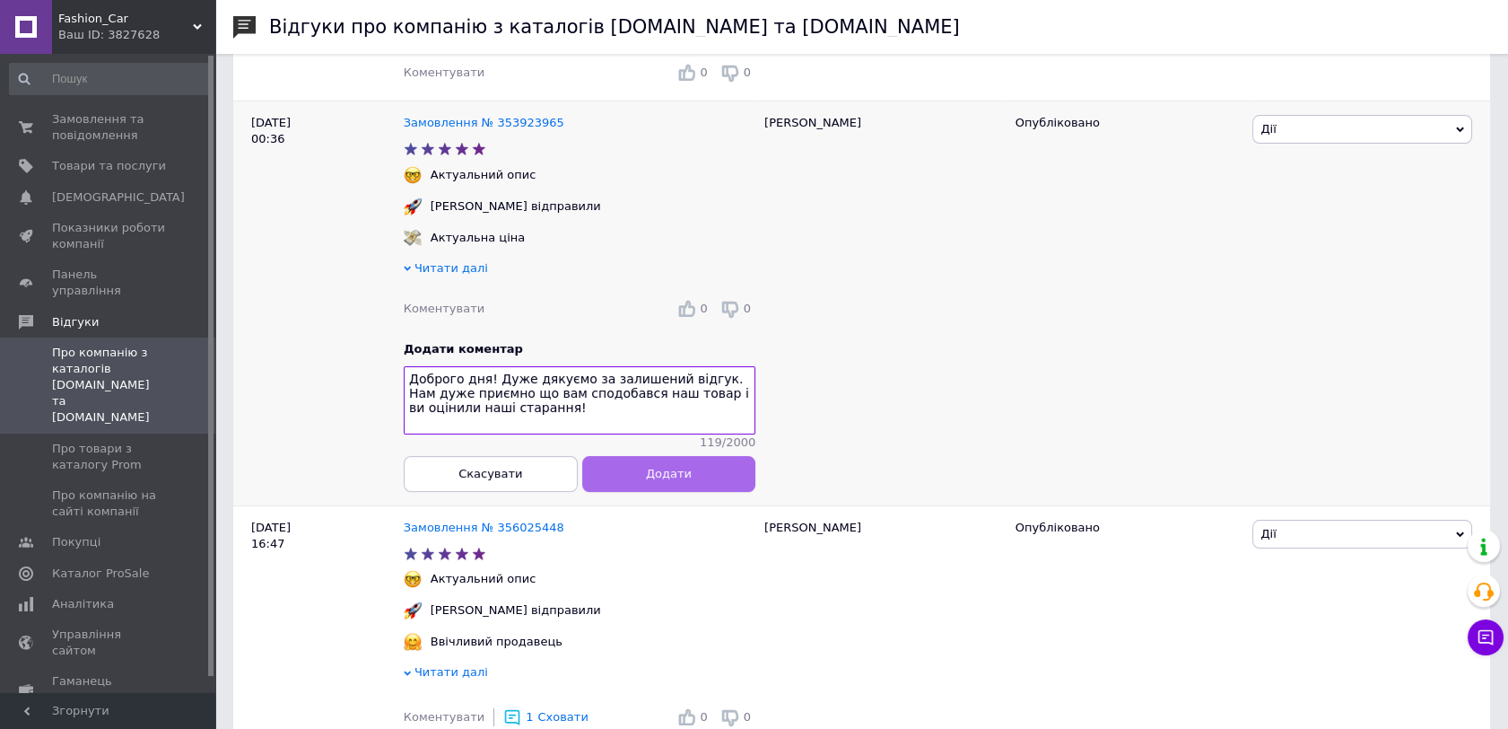
type textarea "Доброго дня! Дуже дякуємо за залишений відгук. Нам дуже приємно що вам сподобав…"
click at [646, 476] on button "Додати" at bounding box center [668, 474] width 174 height 36
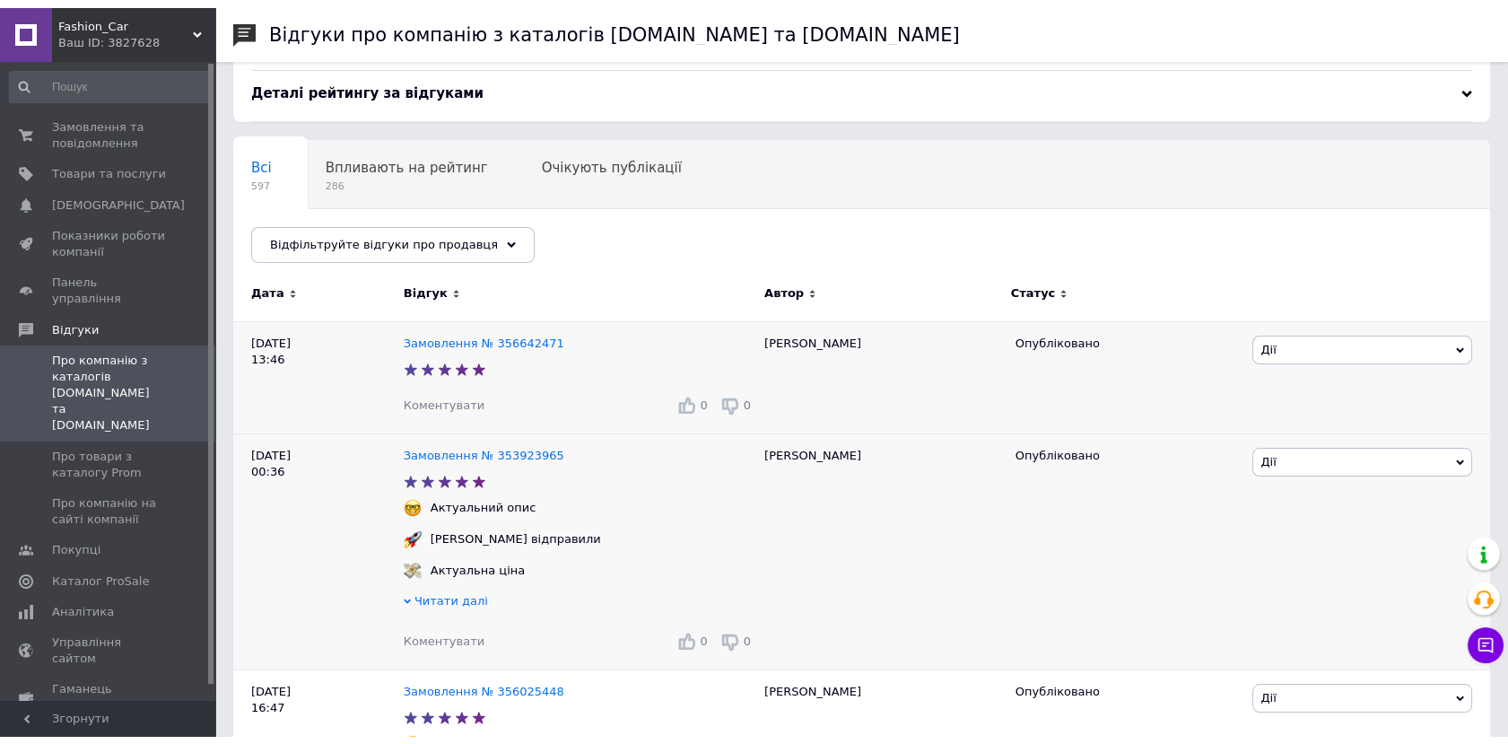
scroll to position [0, 0]
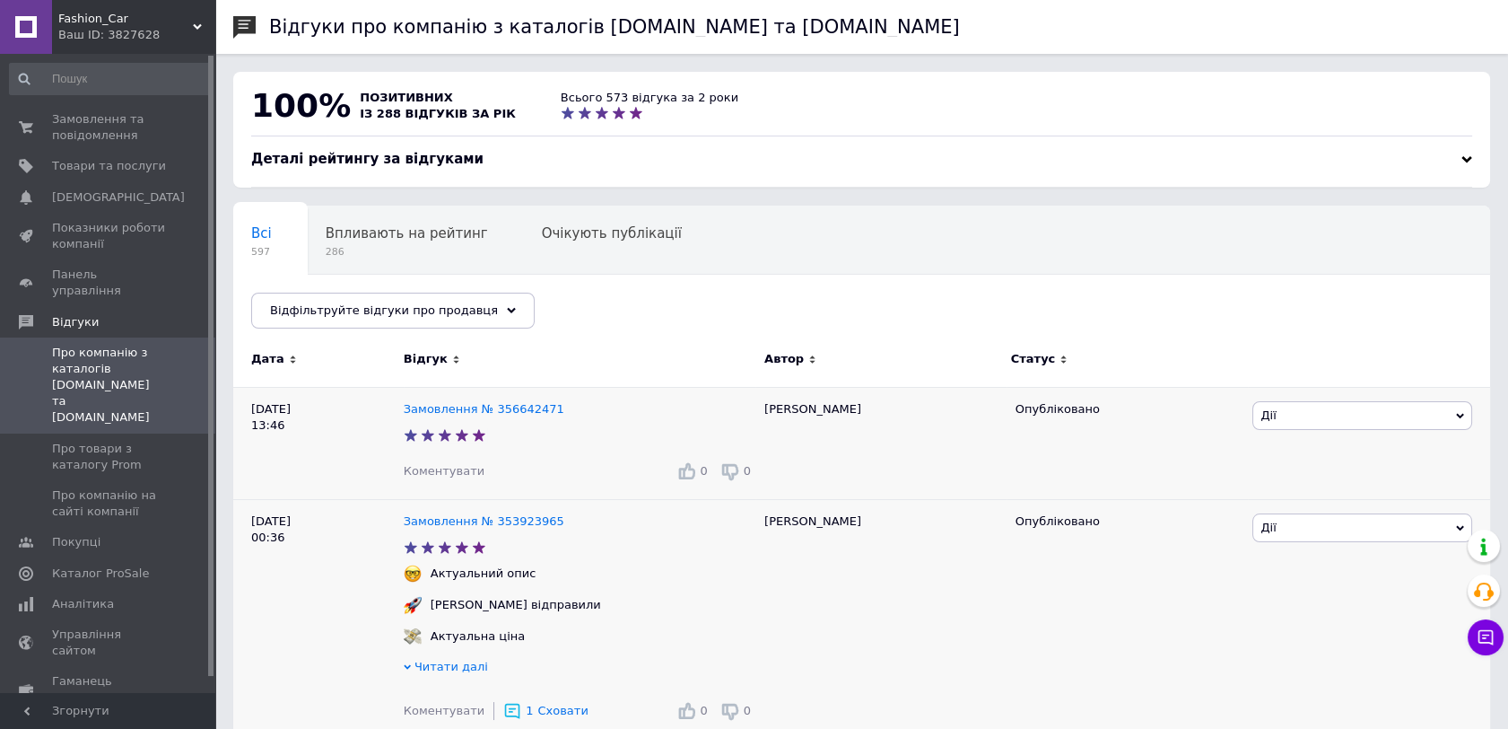
click at [451, 469] on span "Коментувати" at bounding box center [444, 470] width 81 height 13
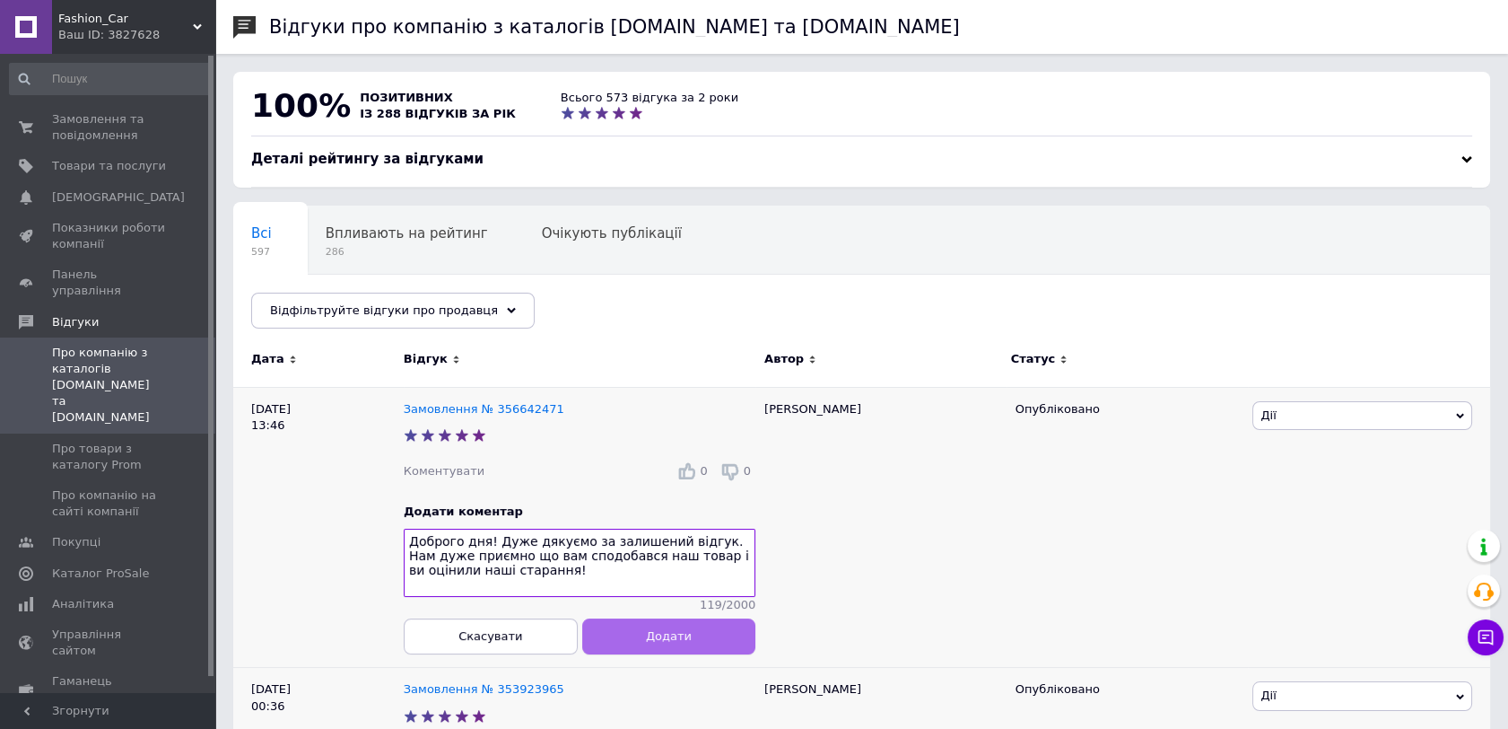
type textarea "Доброго дня! Дуже дякуємо за залишений відгук. Нам дуже приємно що вам сподобав…"
drag, startPoint x: 660, startPoint y: 640, endPoint x: 645, endPoint y: 634, distance: 16.2
click at [657, 639] on span "Додати" at bounding box center [669, 635] width 46 height 13
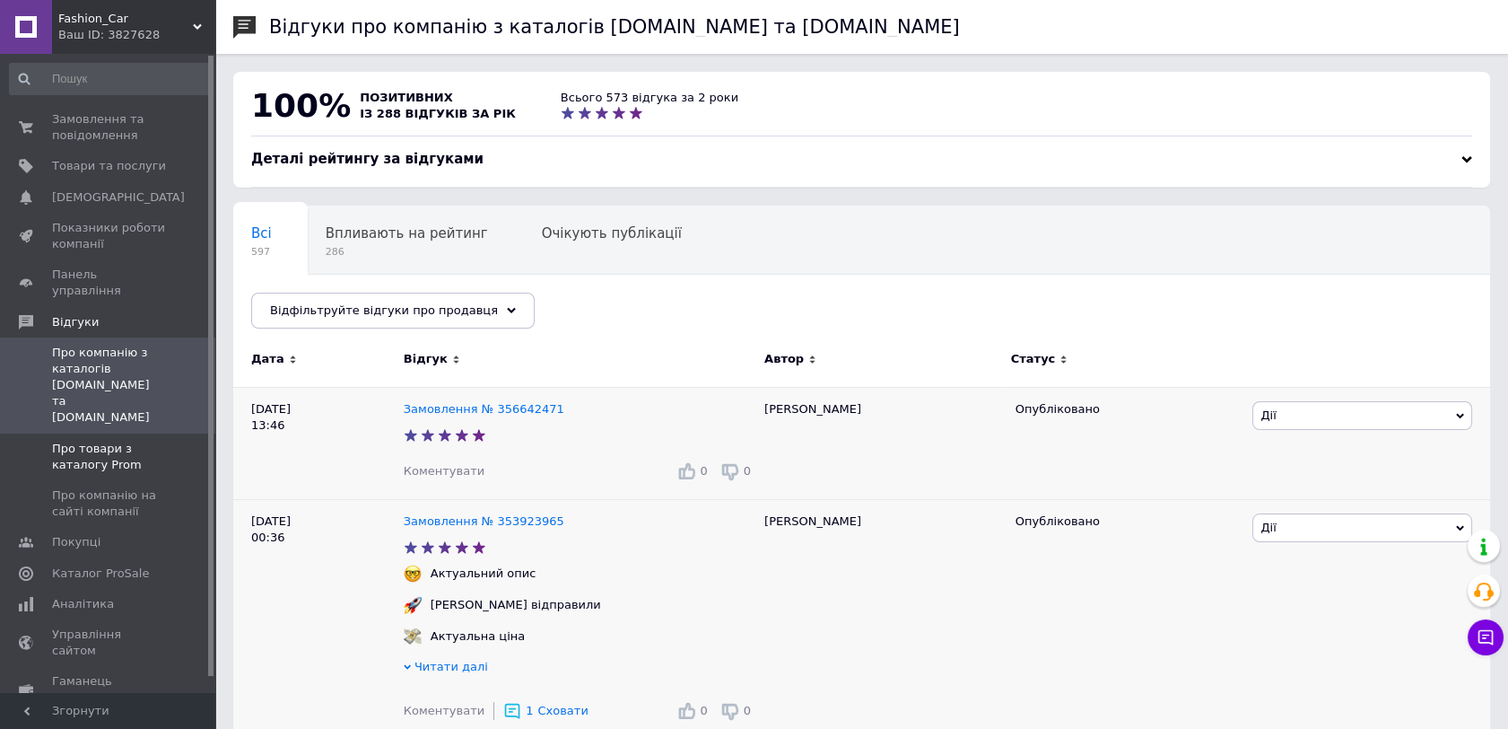
drag, startPoint x: 100, startPoint y: 401, endPoint x: 125, endPoint y: 399, distance: 24.3
click at [100, 441] on span "Про товари з каталогу Prom" at bounding box center [109, 457] width 114 height 32
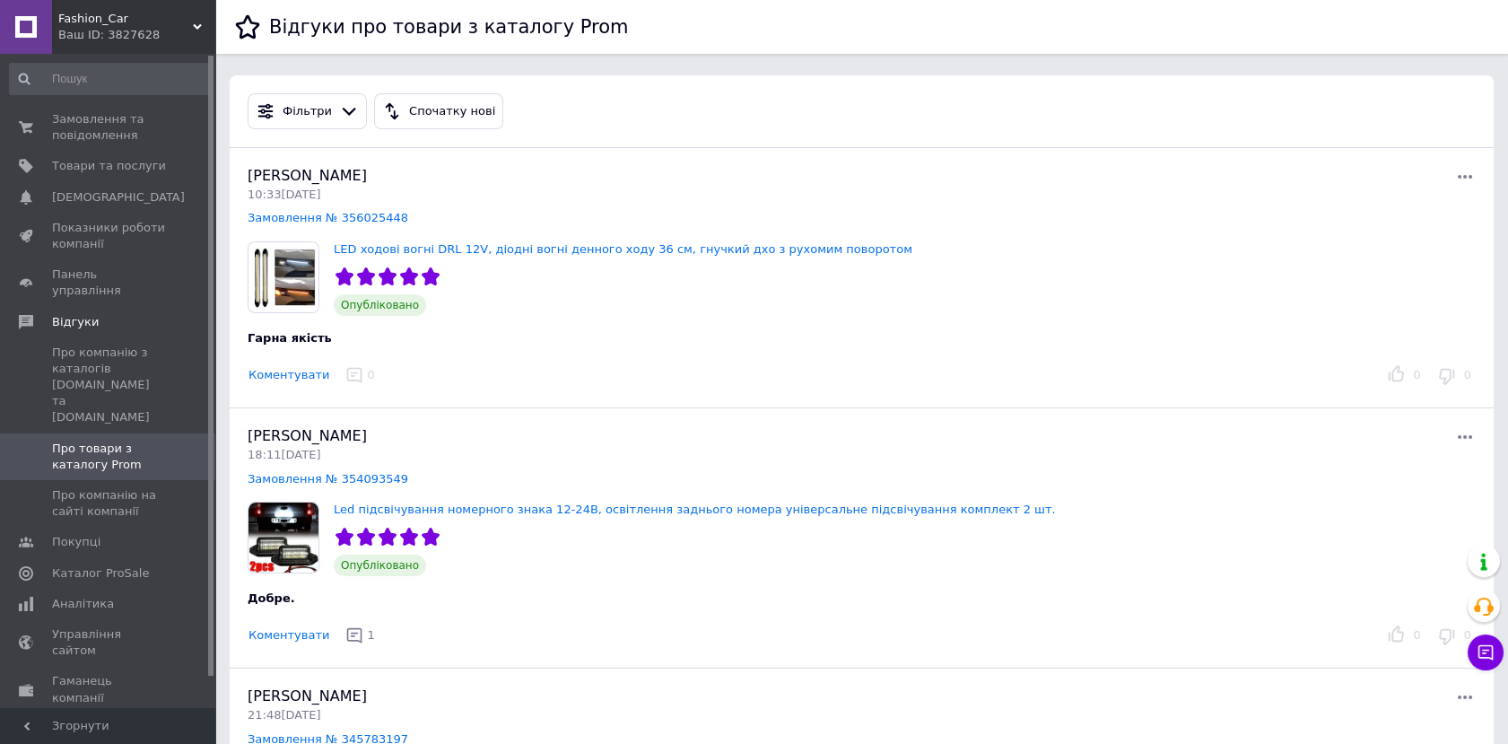
scroll to position [100, 0]
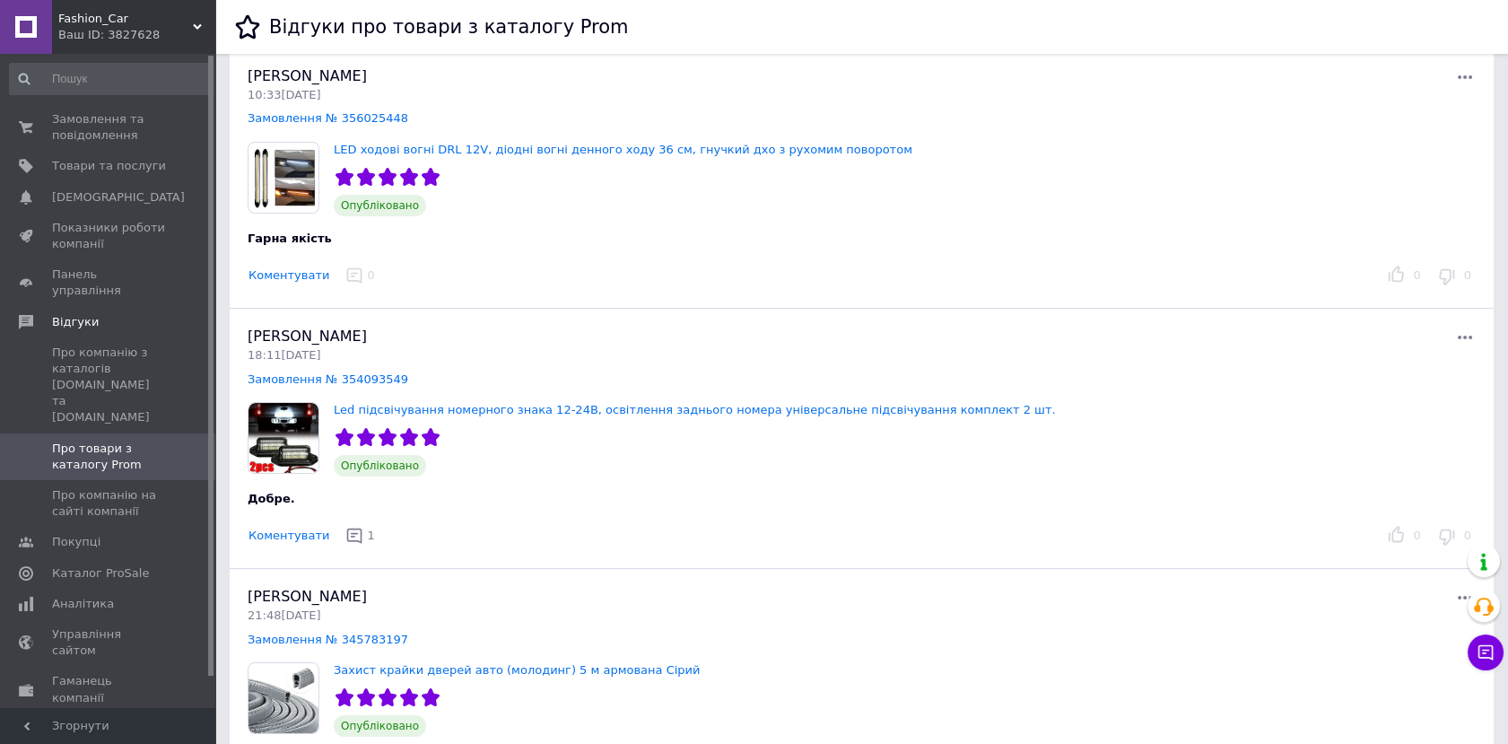
click at [284, 274] on button "Коментувати" at bounding box center [289, 275] width 83 height 19
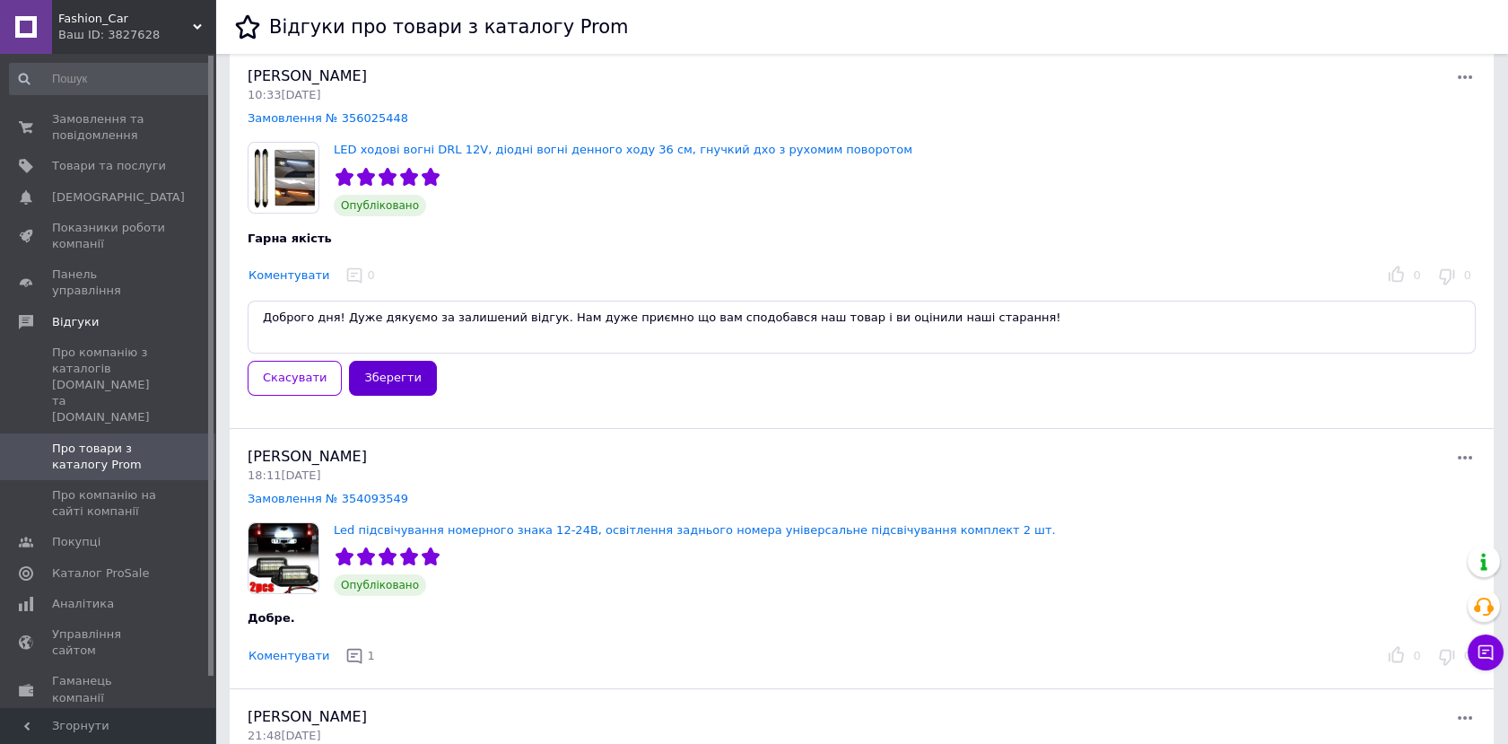
type textarea "Доброго дня! Дуже дякуємо за залишений відгук. Нам дуже приємно що вам сподобав…"
click at [395, 376] on button "Зберегти" at bounding box center [392, 378] width 87 height 35
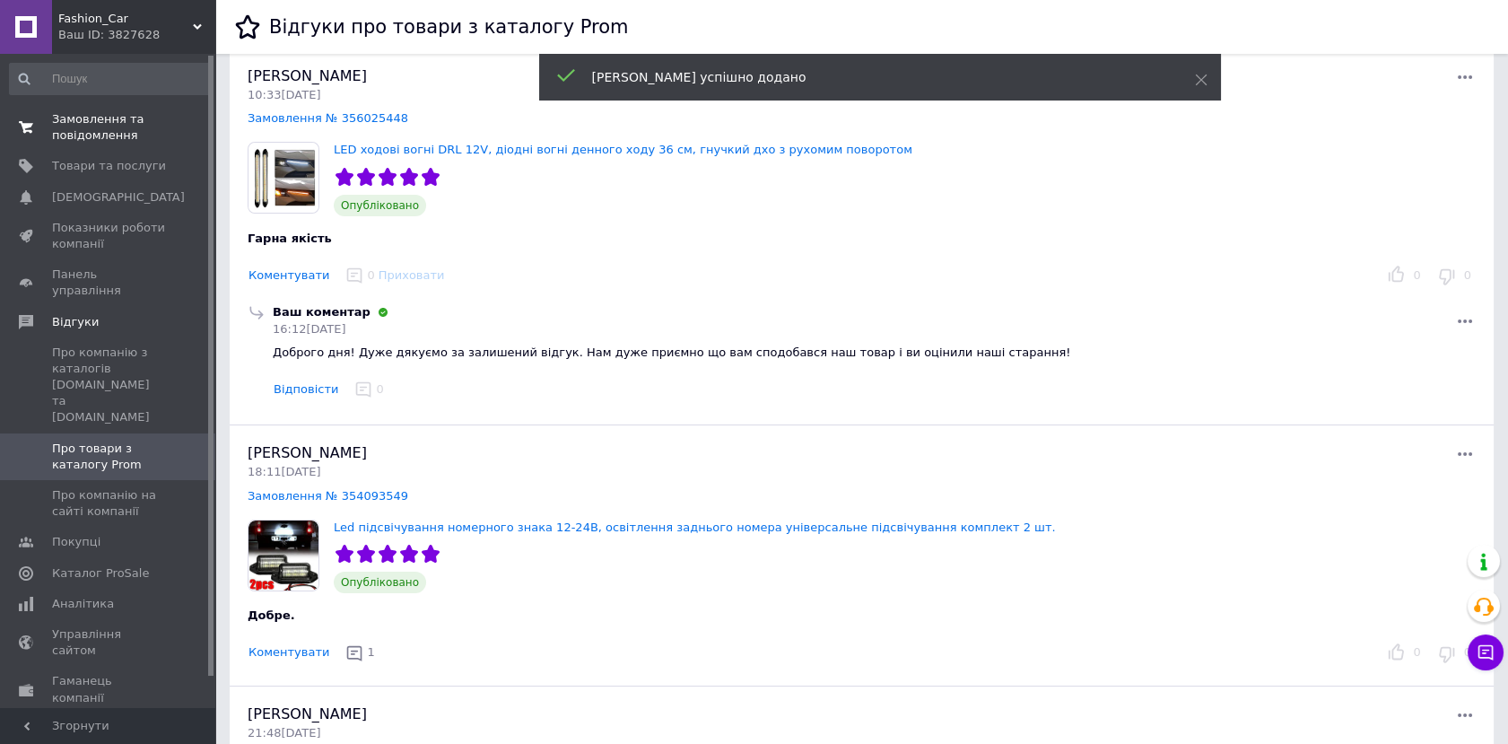
click at [114, 126] on span "Замовлення та повідомлення" at bounding box center [109, 127] width 114 height 32
